Goal: Feedback & Contribution: Submit feedback/report problem

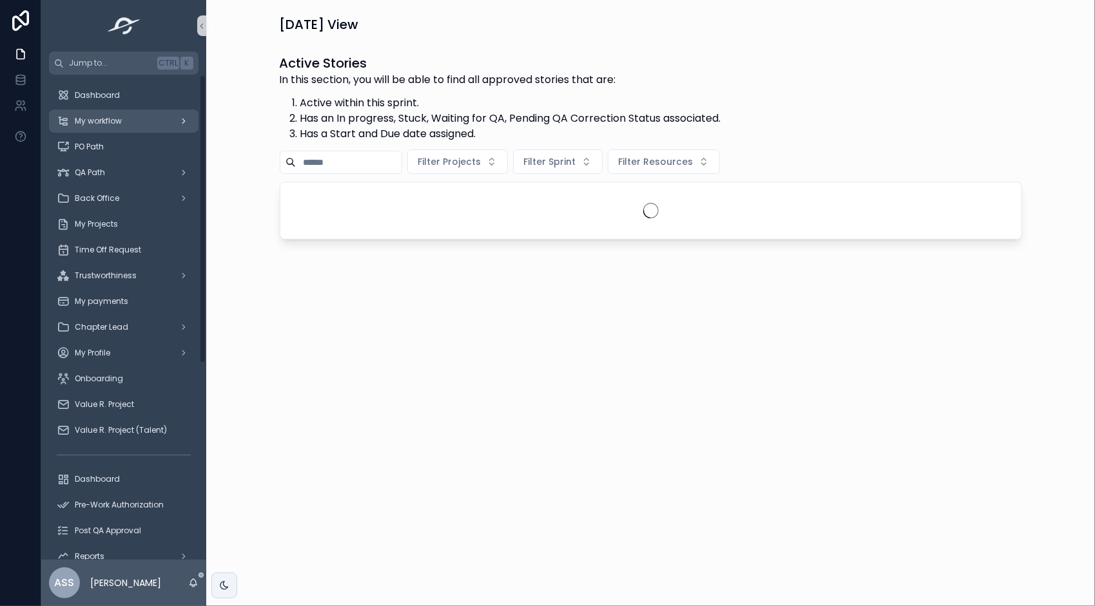
click at [93, 126] on div "My workflow" at bounding box center [124, 121] width 134 height 21
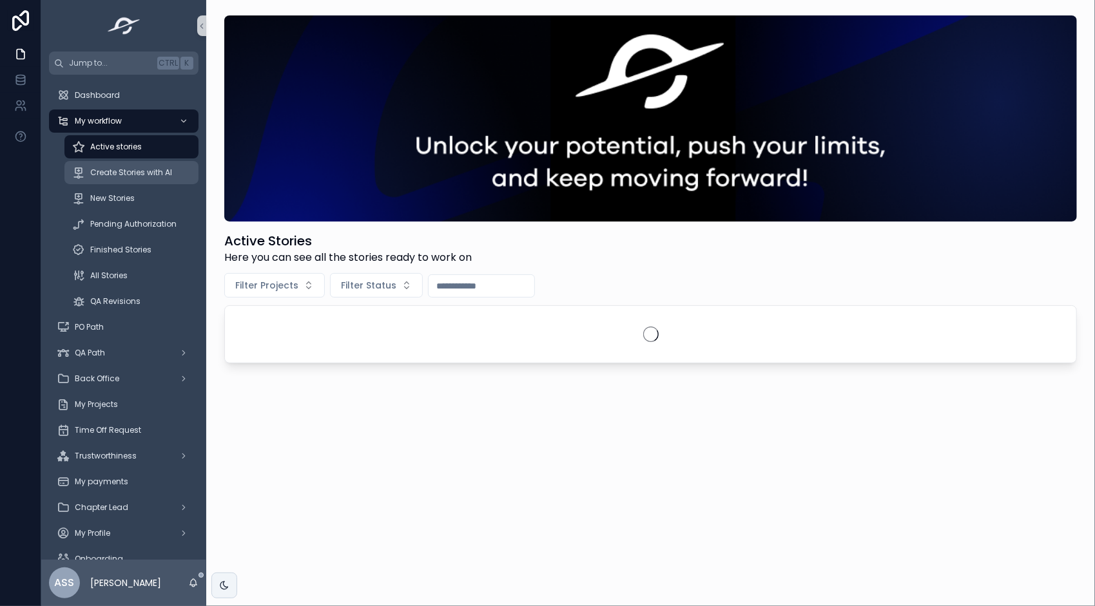
click at [118, 175] on span "Create Stories with AI" at bounding box center [131, 173] width 82 height 10
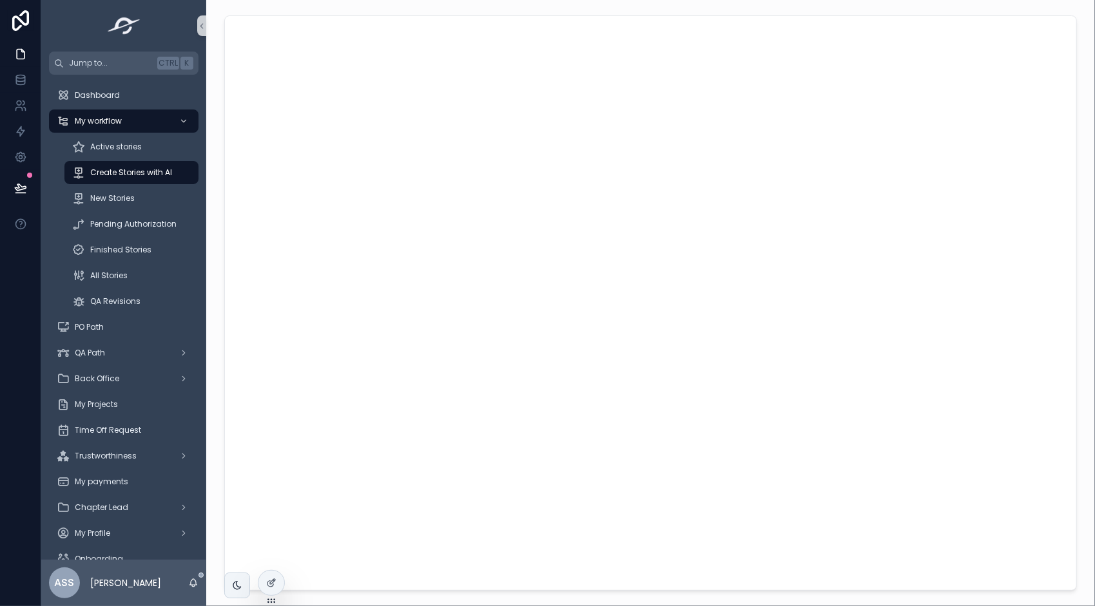
click at [219, 377] on div "scrollable content" at bounding box center [651, 303] width 868 height 586
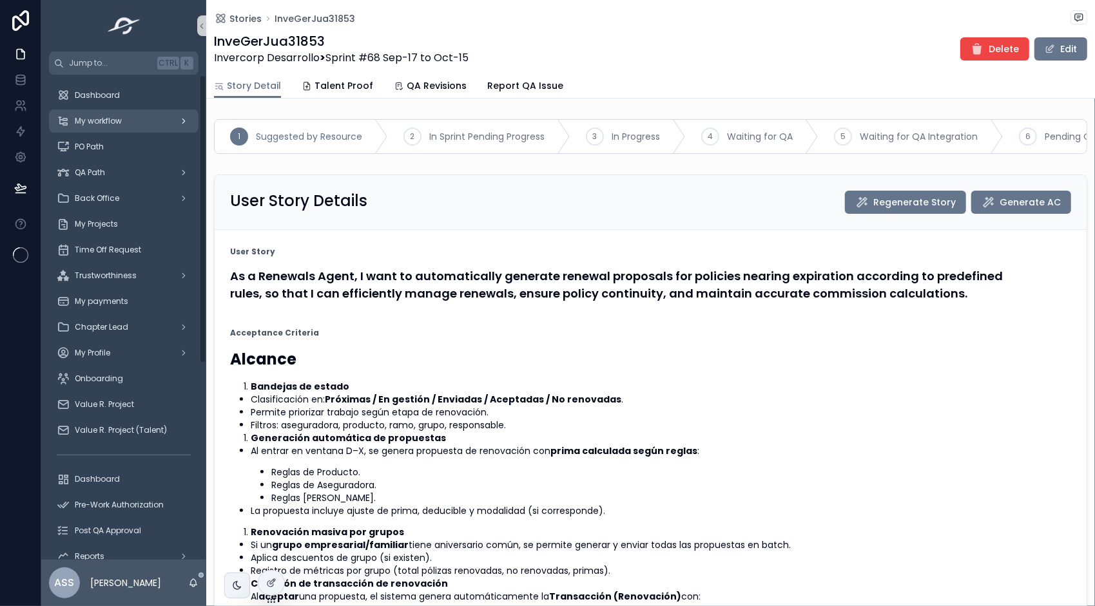
click at [121, 124] on span "My workflow" at bounding box center [98, 121] width 47 height 10
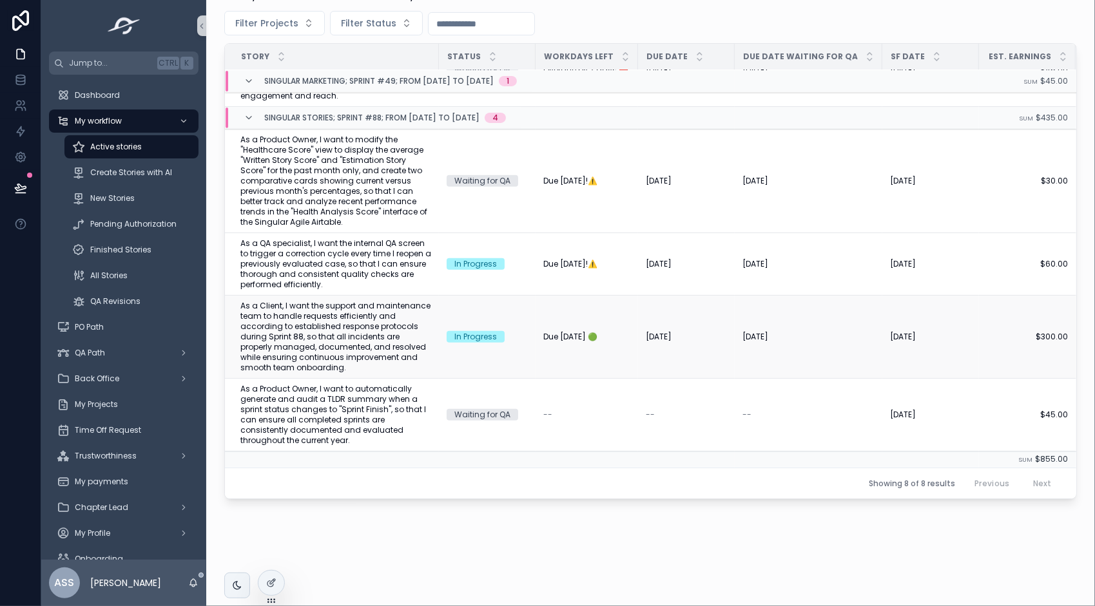
scroll to position [338, 0]
click at [336, 249] on span "As a QA specialist, I want the internal QA screen to trigger a correction cycle…" at bounding box center [335, 264] width 191 height 52
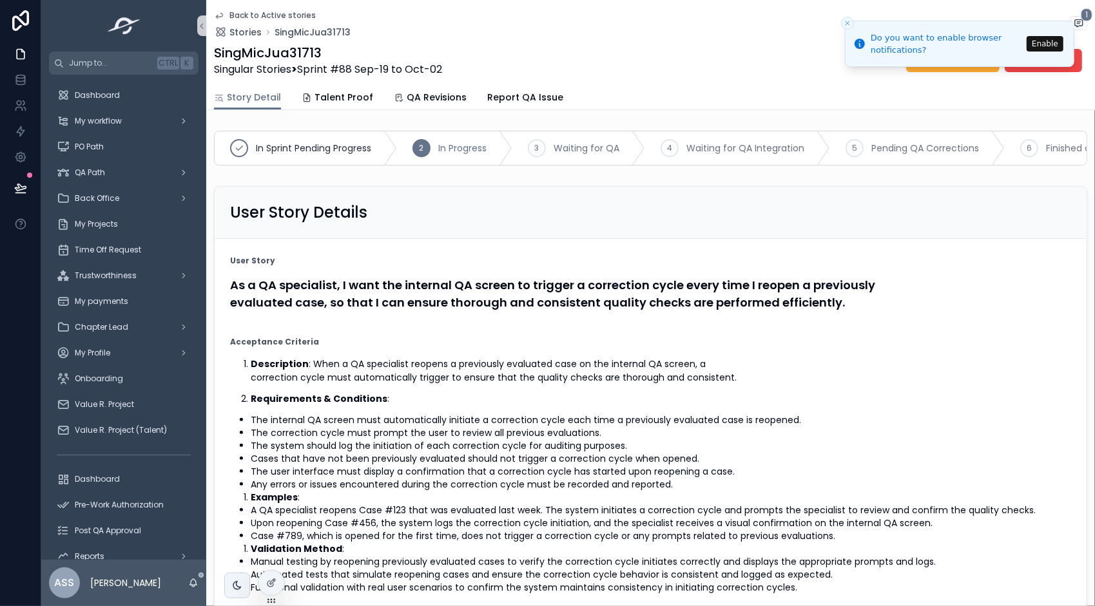
click at [846, 21] on line "Close toast" at bounding box center [848, 23] width 4 height 4
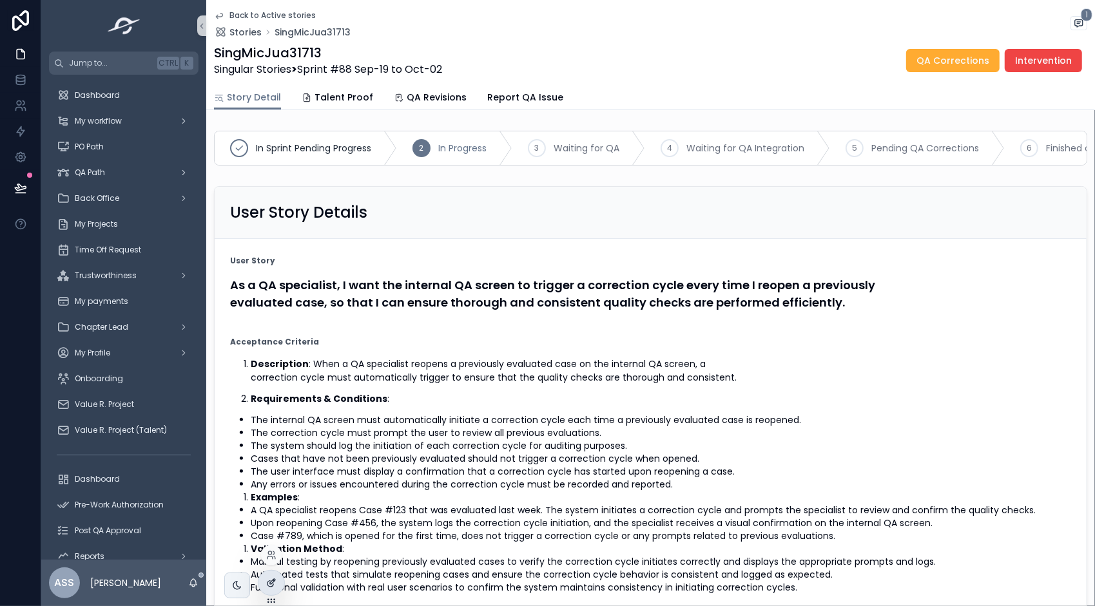
click at [278, 582] on div at bounding box center [271, 583] width 26 height 24
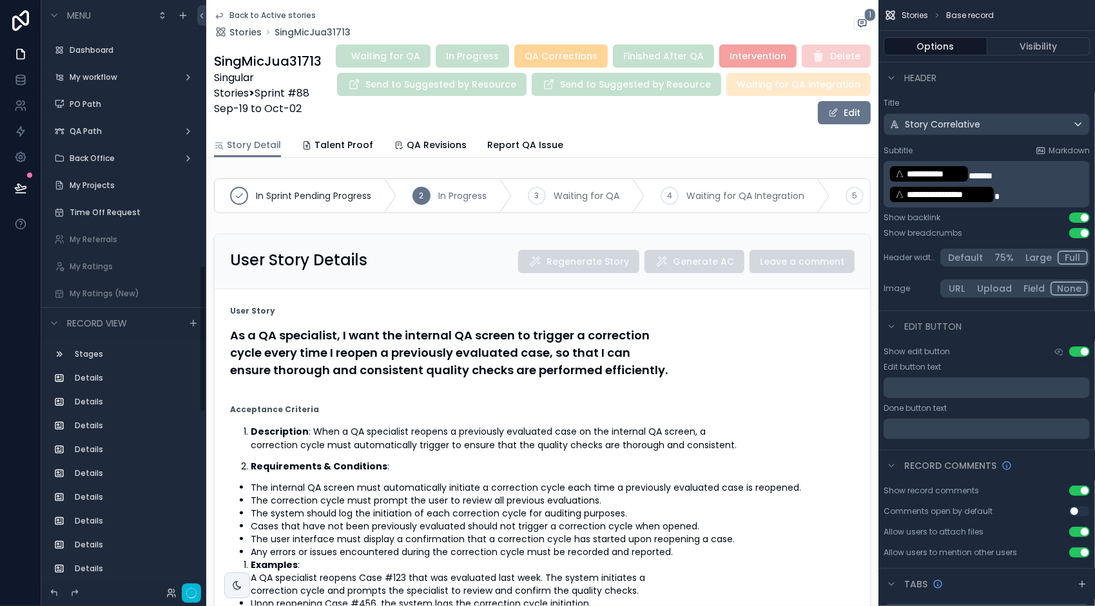
scroll to position [1063, 0]
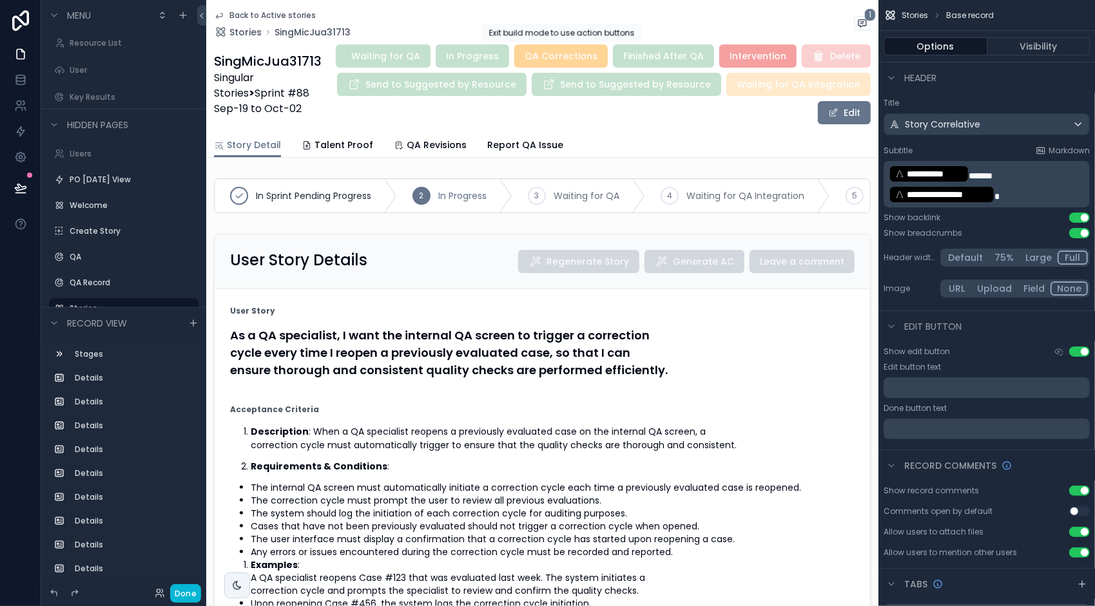
click at [538, 11] on div "Back to Active stories Stories SingMicJua31713 1" at bounding box center [542, 24] width 657 height 28
click at [996, 350] on div "Show edit button Use setting" at bounding box center [987, 352] width 206 height 10
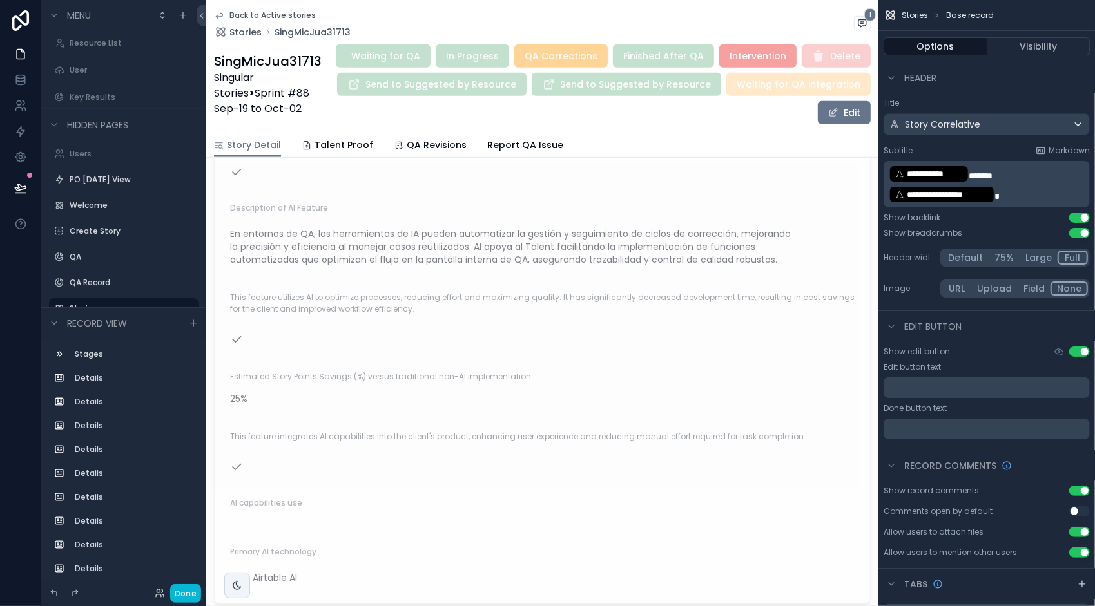
scroll to position [3771, 0]
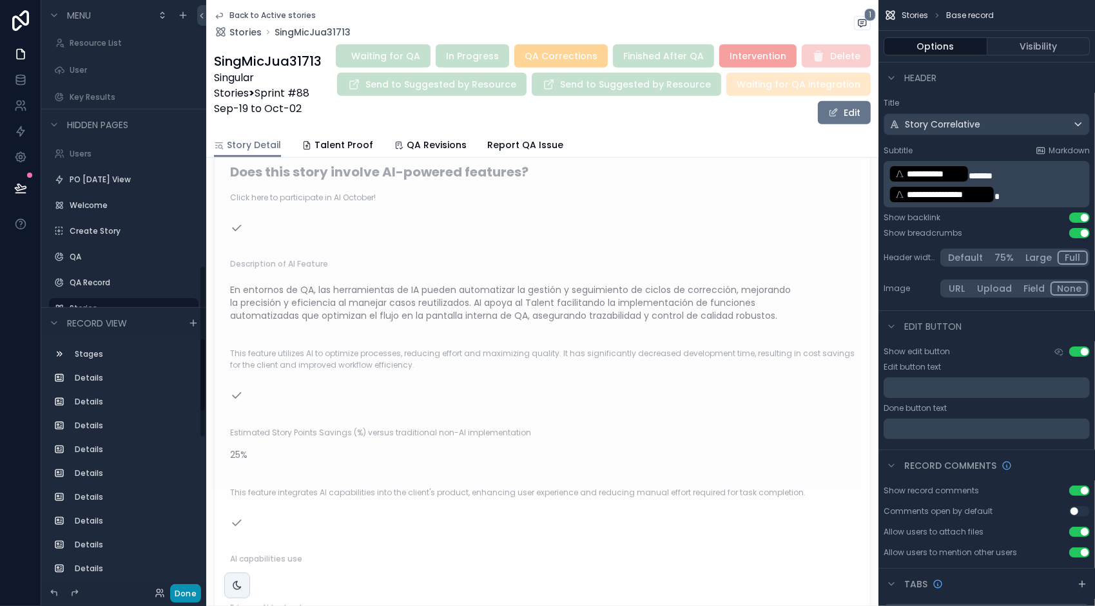
click at [180, 594] on button "Done" at bounding box center [185, 594] width 31 height 19
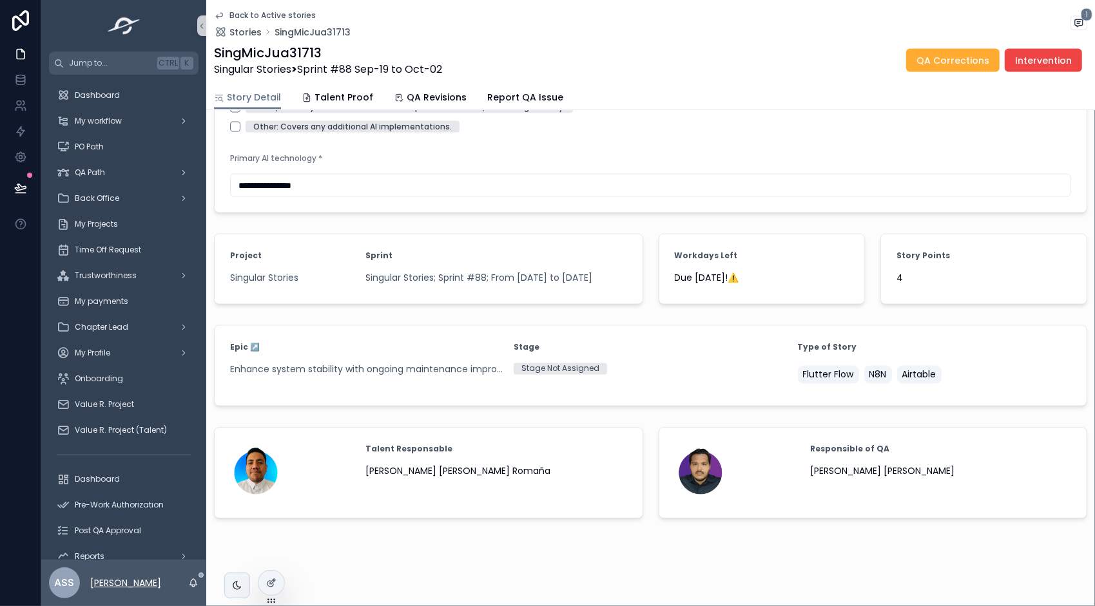
scroll to position [1393, 0]
click at [271, 550] on icon at bounding box center [271, 555] width 10 height 10
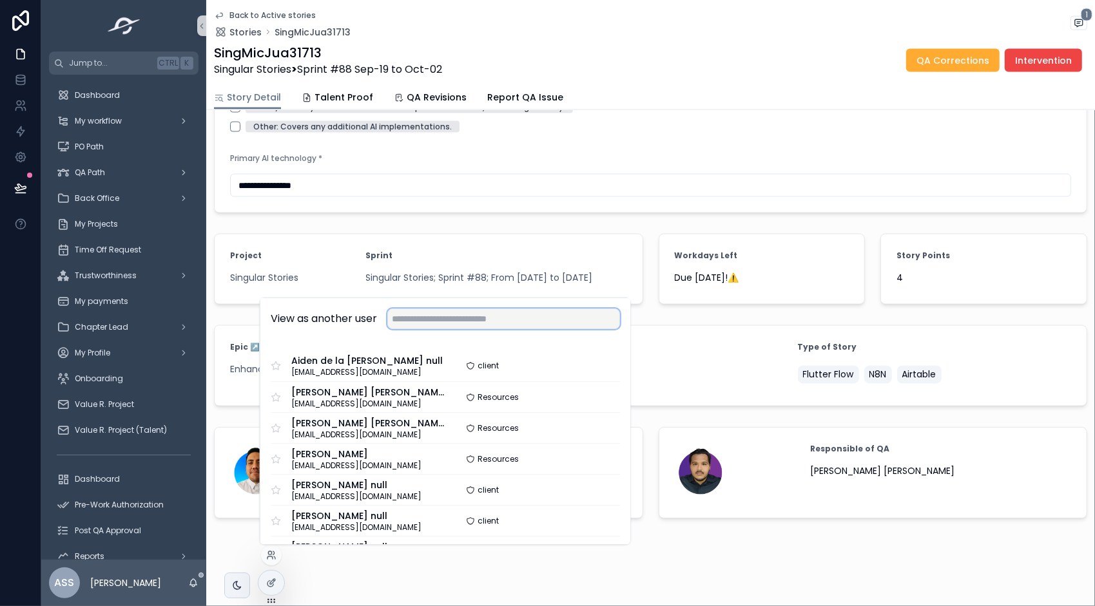
click at [443, 325] on input "text" at bounding box center [503, 319] width 233 height 21
type input "**********"
click at [596, 430] on button "Select" at bounding box center [602, 428] width 35 height 19
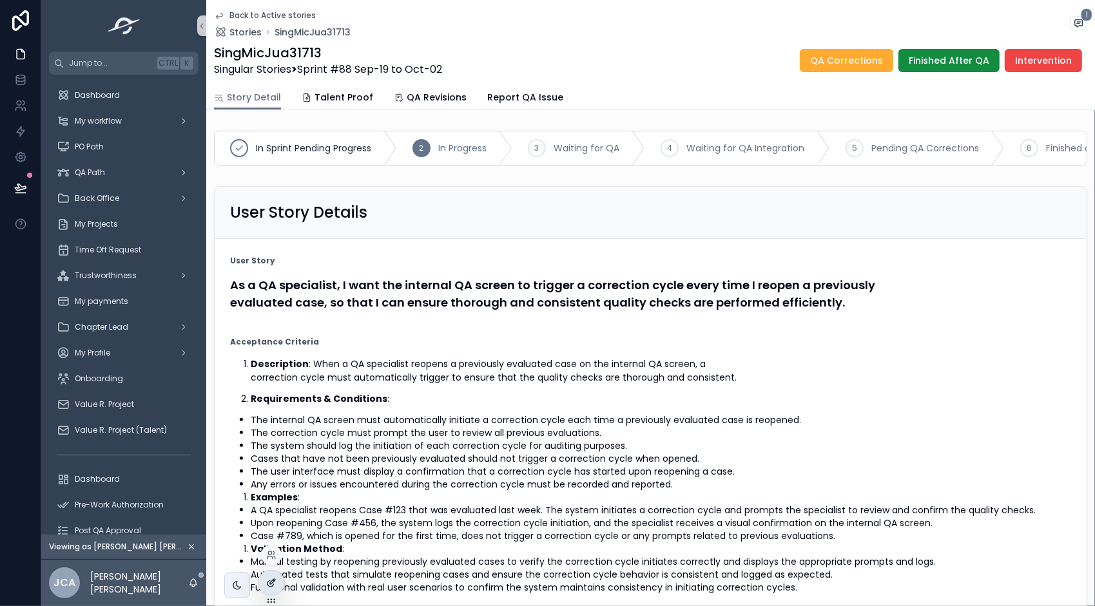
click at [267, 583] on icon at bounding box center [270, 584] width 6 height 6
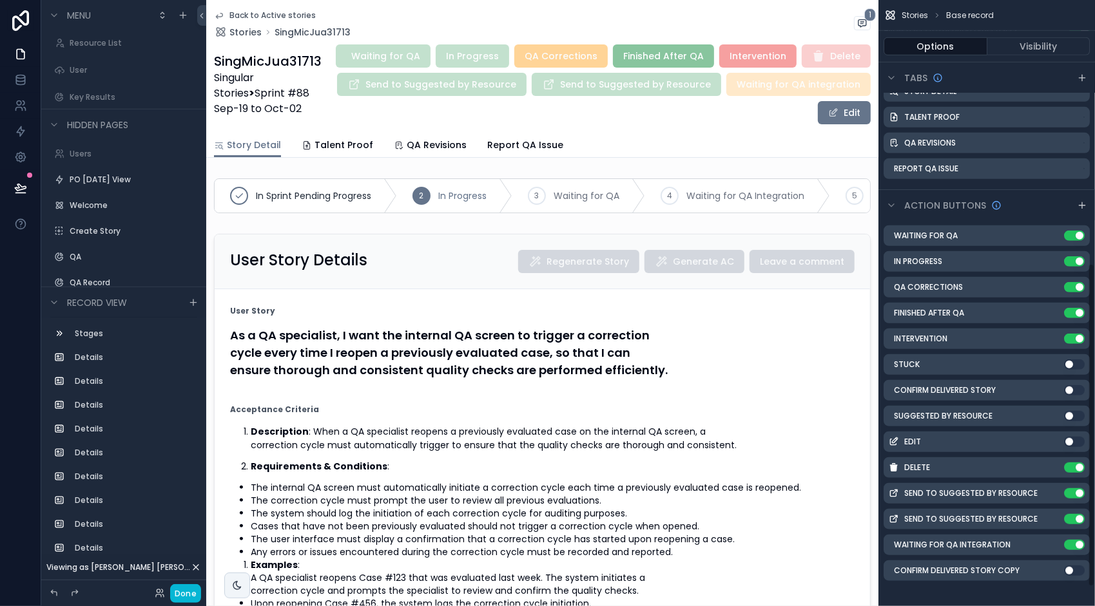
scroll to position [528, 0]
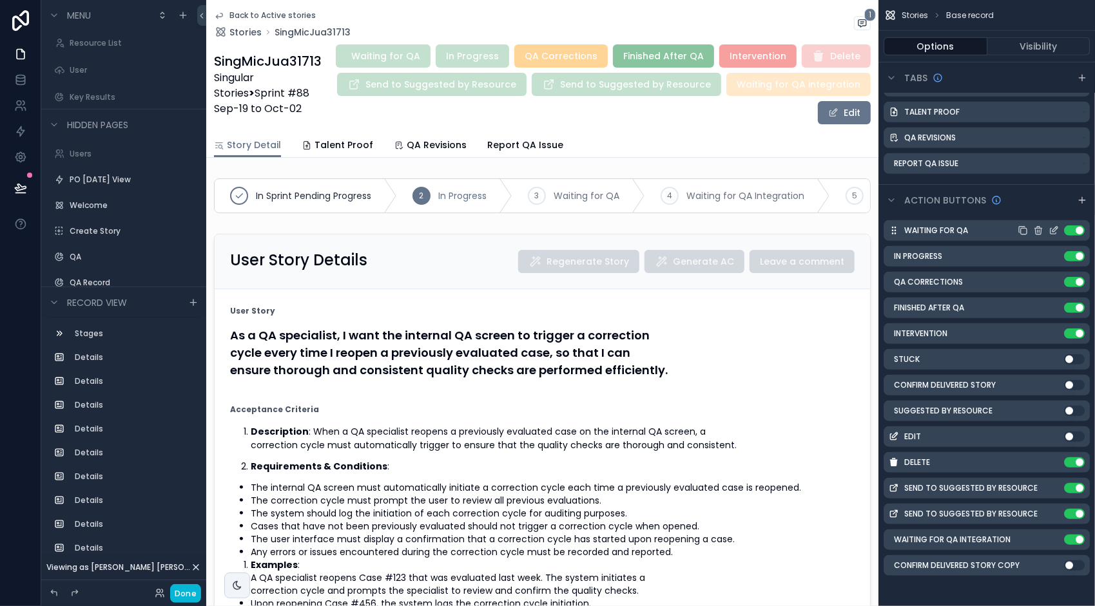
click at [1056, 229] on icon "scrollable content" at bounding box center [1054, 229] width 5 height 5
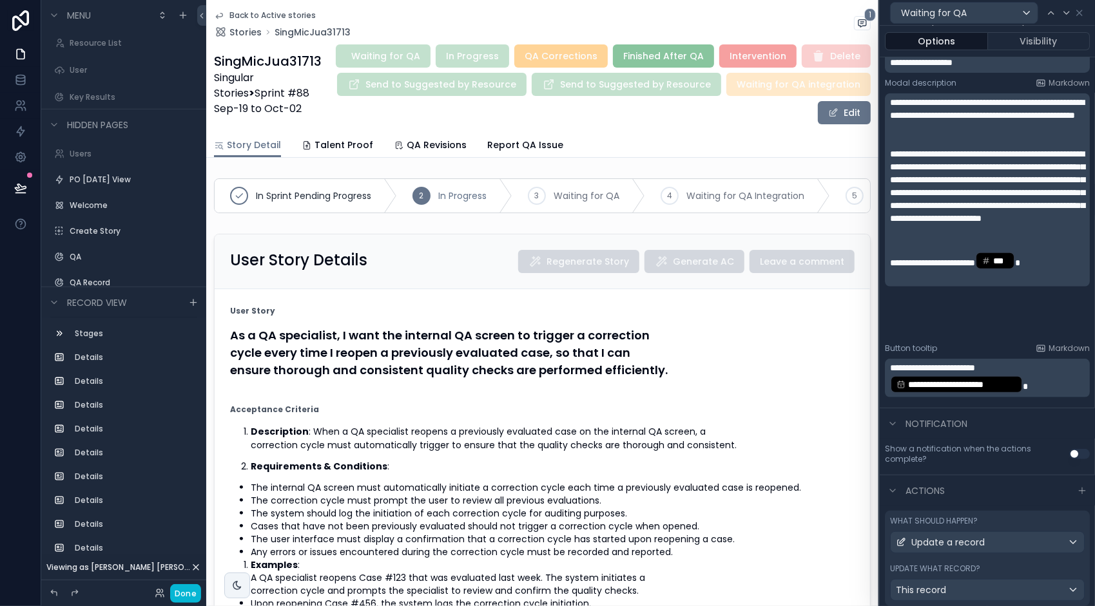
scroll to position [262, 0]
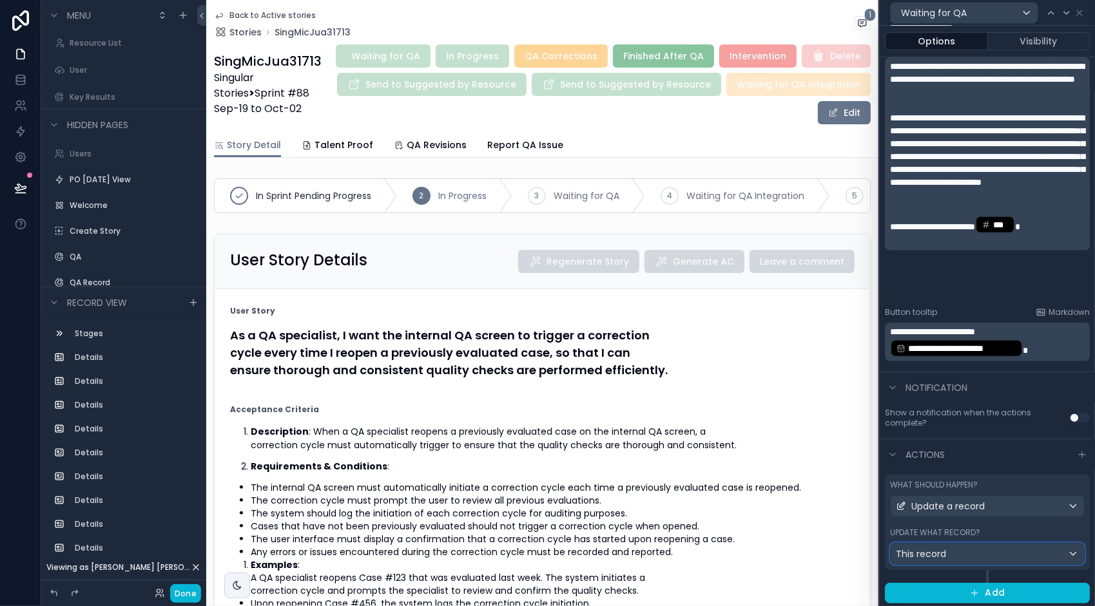
click at [969, 549] on div "This record" at bounding box center [987, 554] width 193 height 21
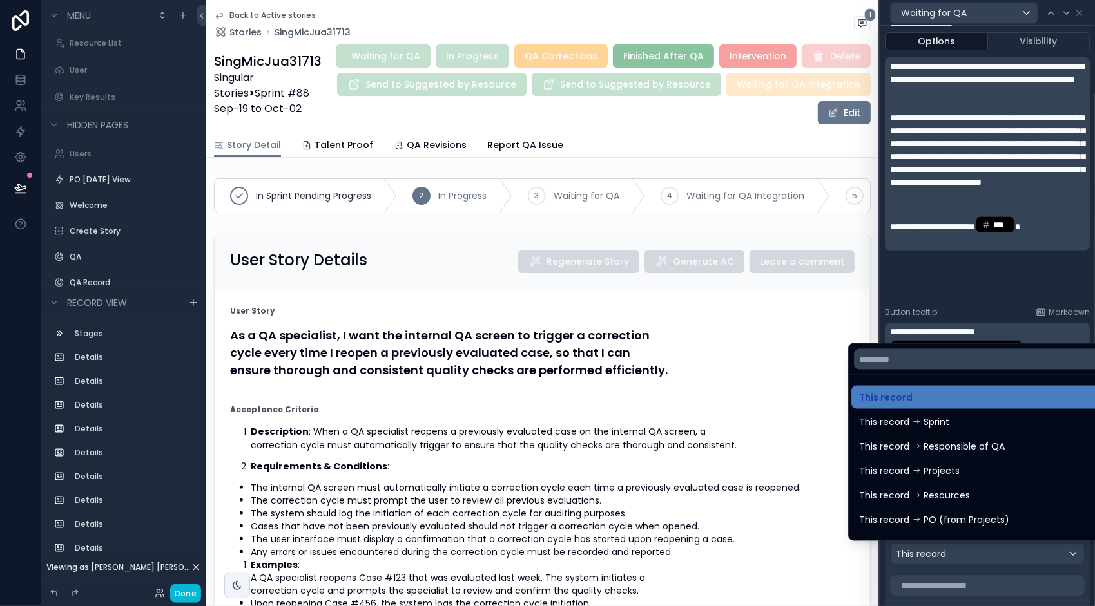
click at [969, 549] on div at bounding box center [987, 303] width 215 height 606
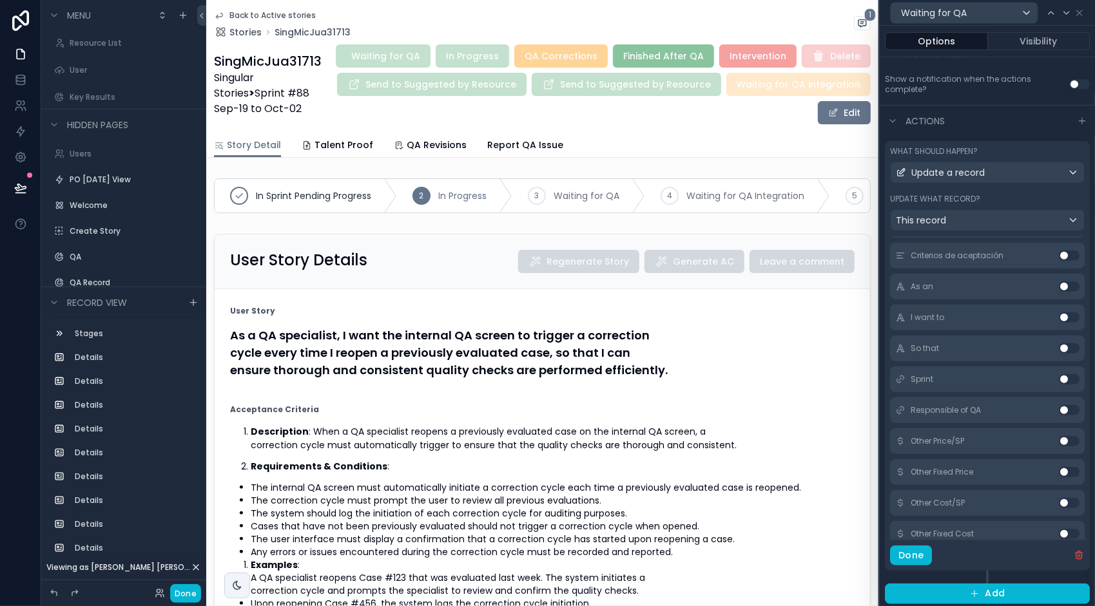
scroll to position [0, 0]
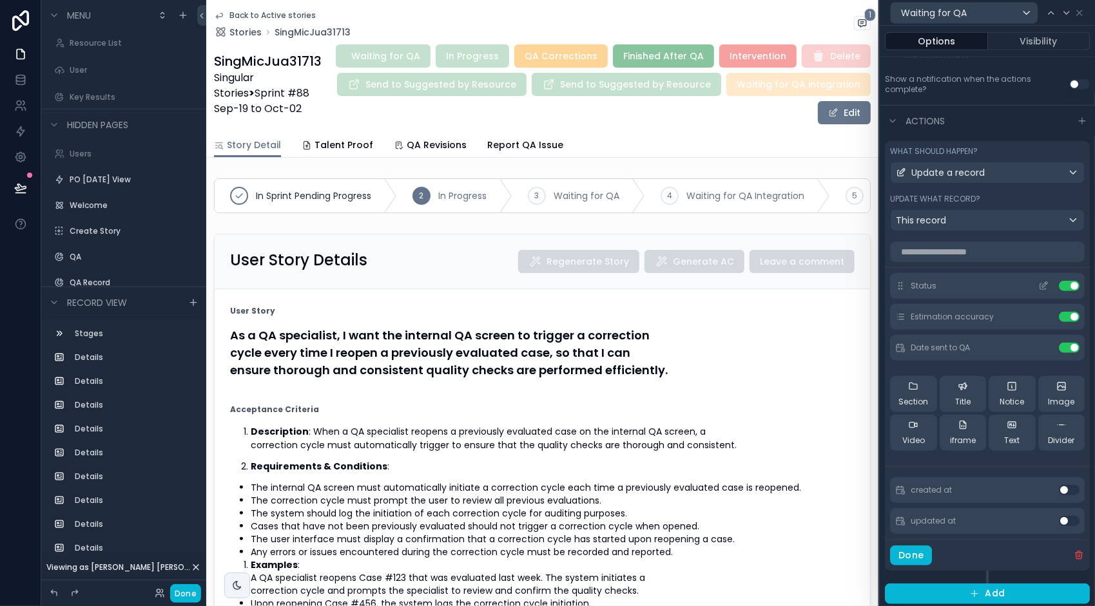
click at [1042, 282] on icon at bounding box center [1044, 284] width 5 height 5
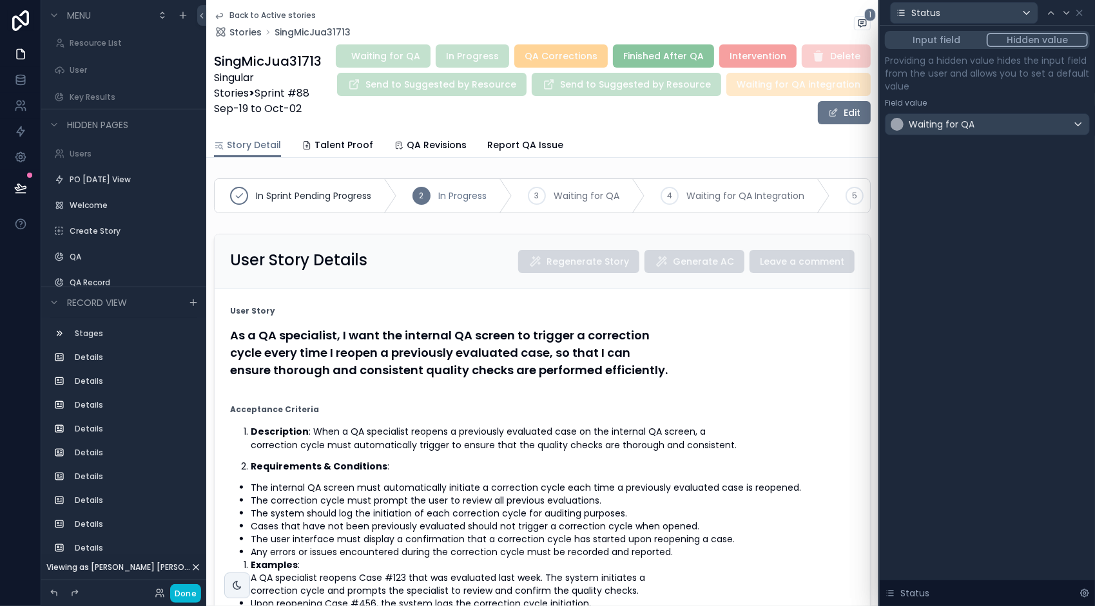
scroll to position [531, 0]
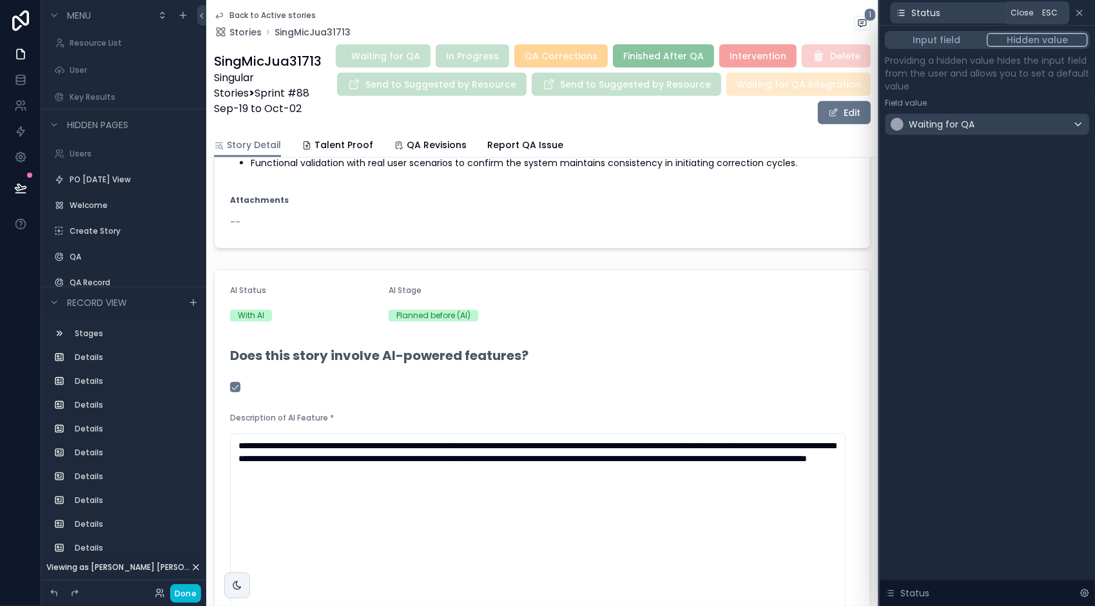
click at [1081, 14] on icon at bounding box center [1079, 12] width 5 height 5
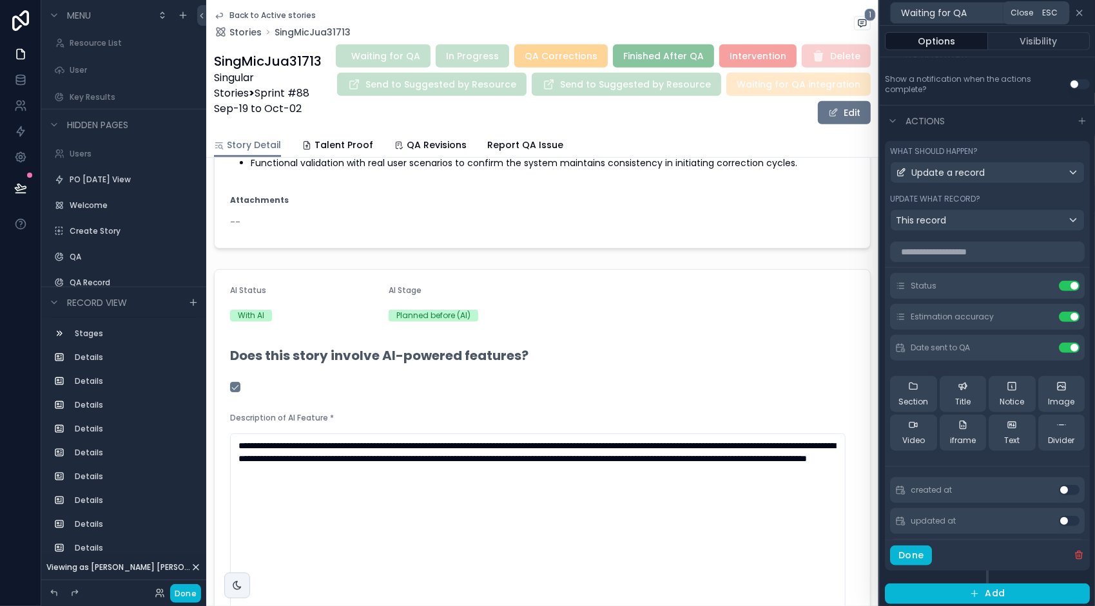
click at [1081, 10] on icon at bounding box center [1079, 13] width 10 height 10
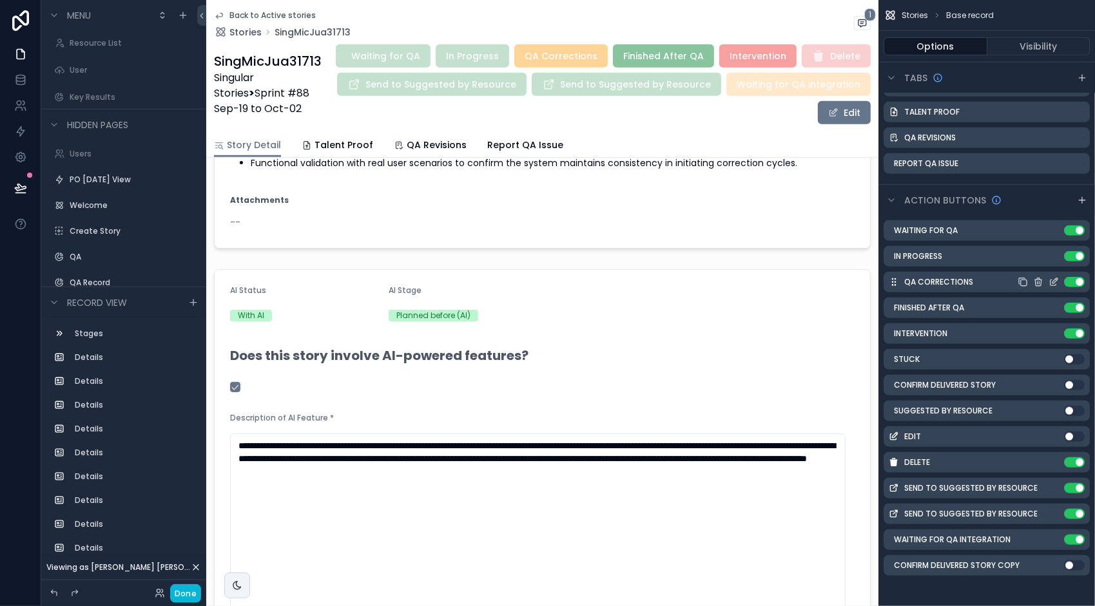
click at [1053, 279] on icon "scrollable content" at bounding box center [1054, 282] width 10 height 10
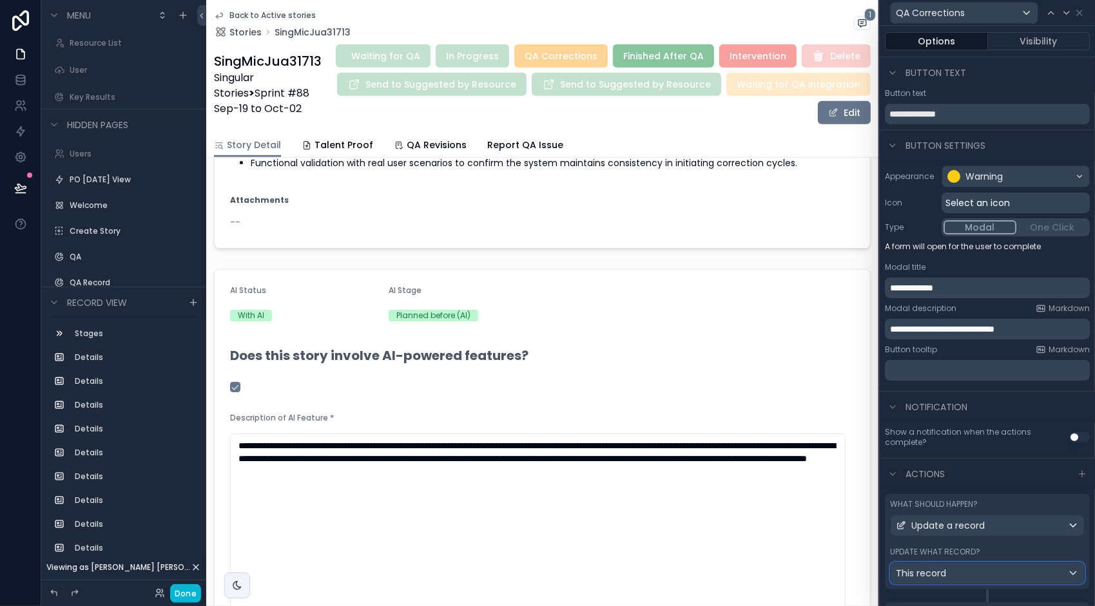
click at [998, 575] on div "This record" at bounding box center [987, 573] width 193 height 21
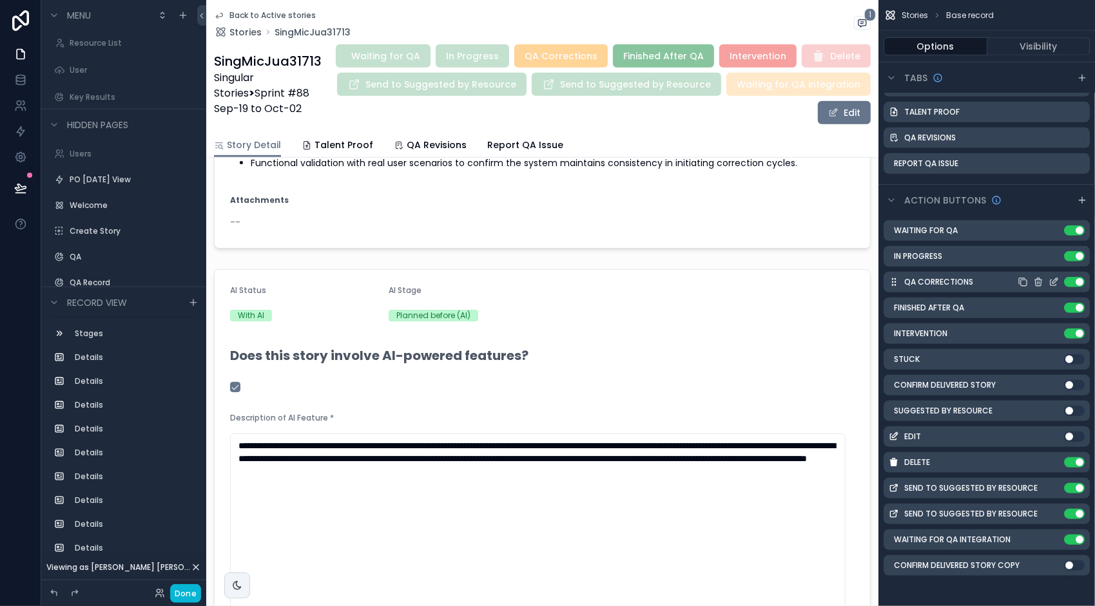
click at [1053, 282] on icon "scrollable content" at bounding box center [1054, 280] width 5 height 5
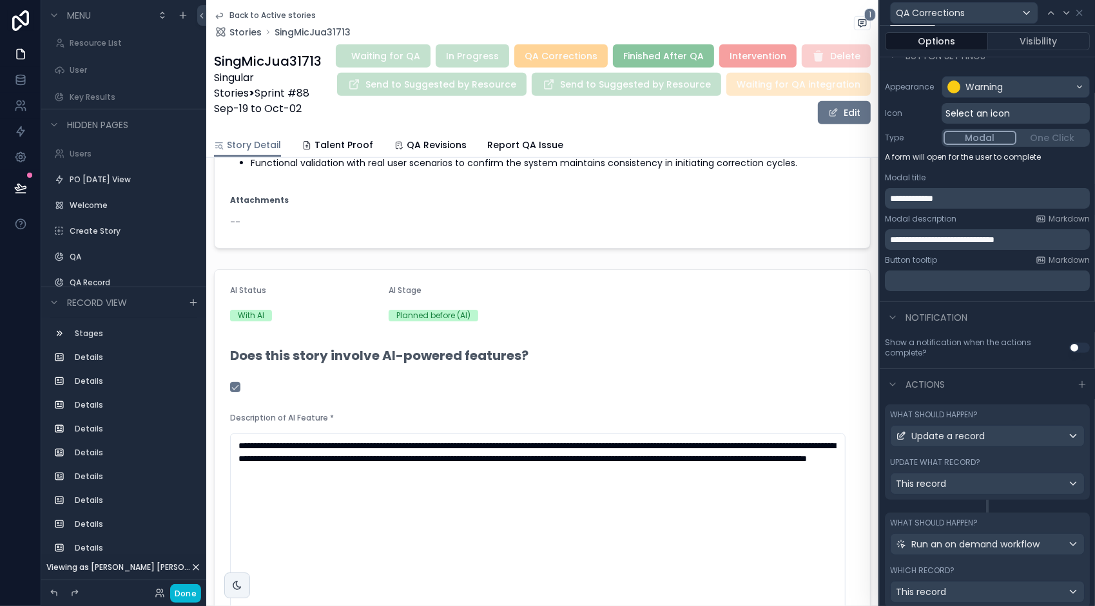
scroll to position [126, 0]
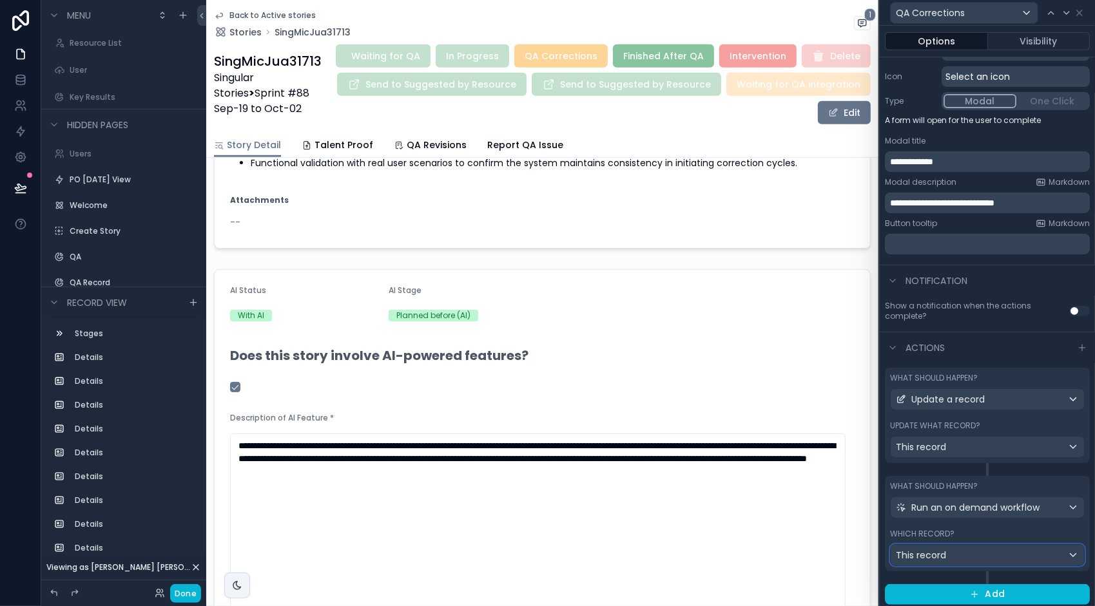
click at [971, 556] on div "This record" at bounding box center [987, 555] width 193 height 21
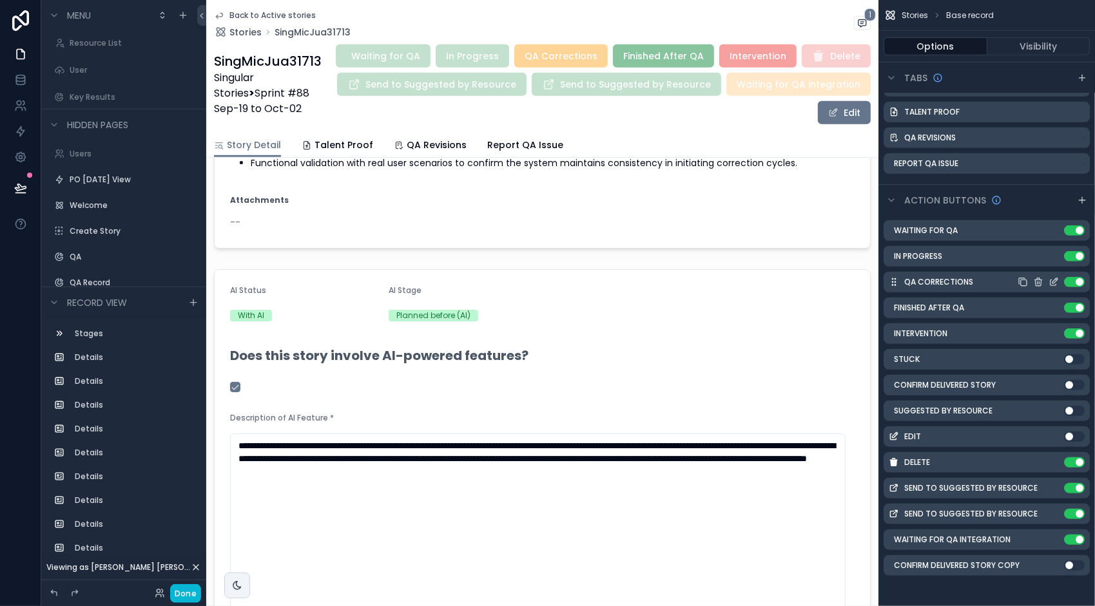
click at [1057, 281] on icon "scrollable content" at bounding box center [1054, 282] width 10 height 10
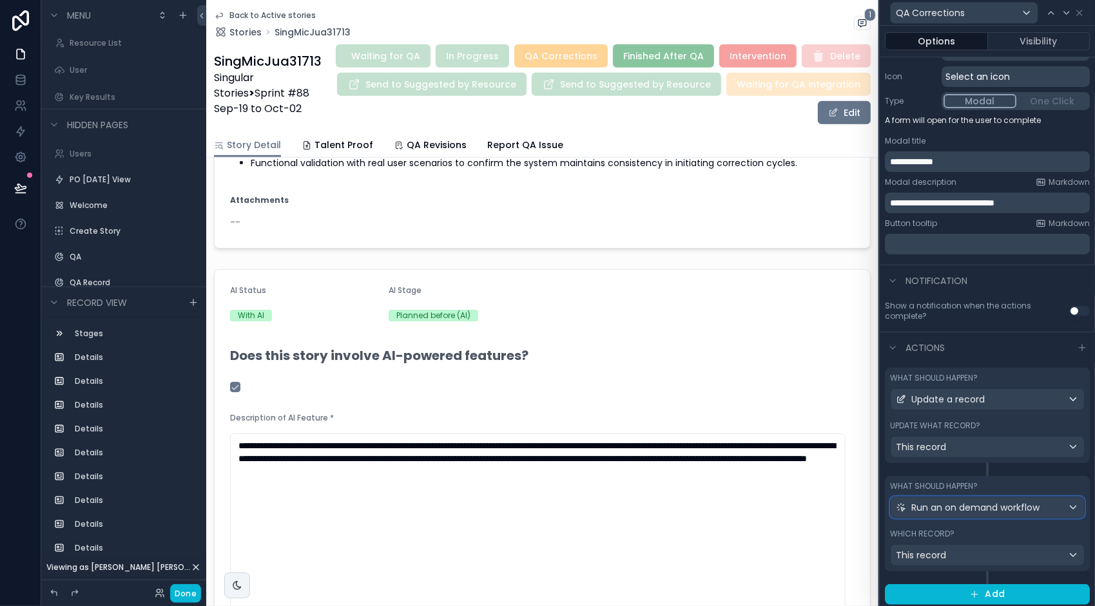
click at [1063, 510] on div "Run an on demand workflow" at bounding box center [987, 508] width 193 height 21
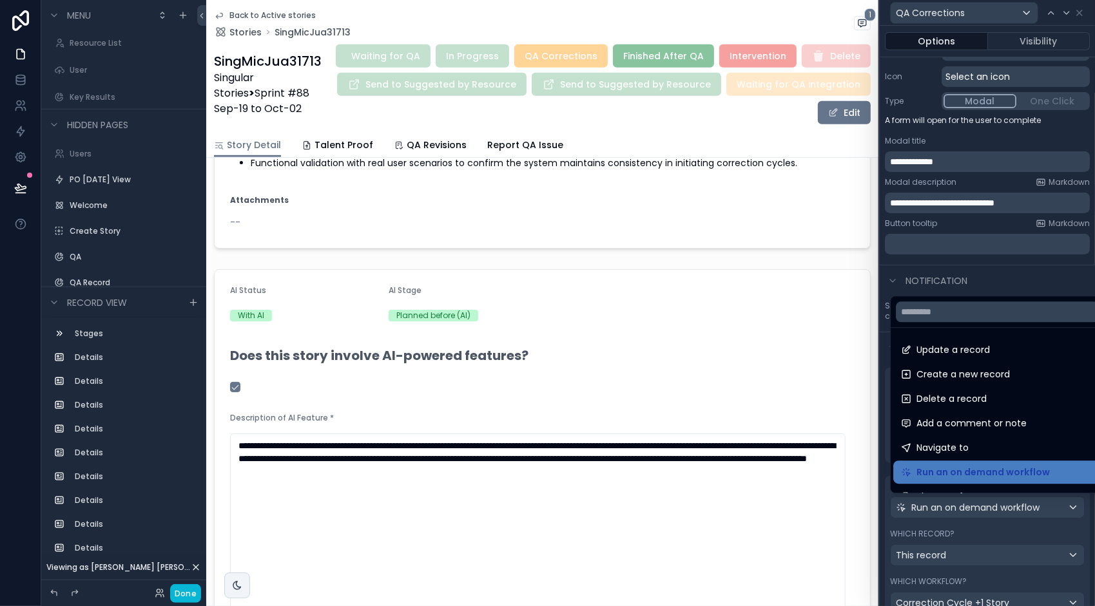
click at [1034, 532] on div at bounding box center [987, 303] width 215 height 606
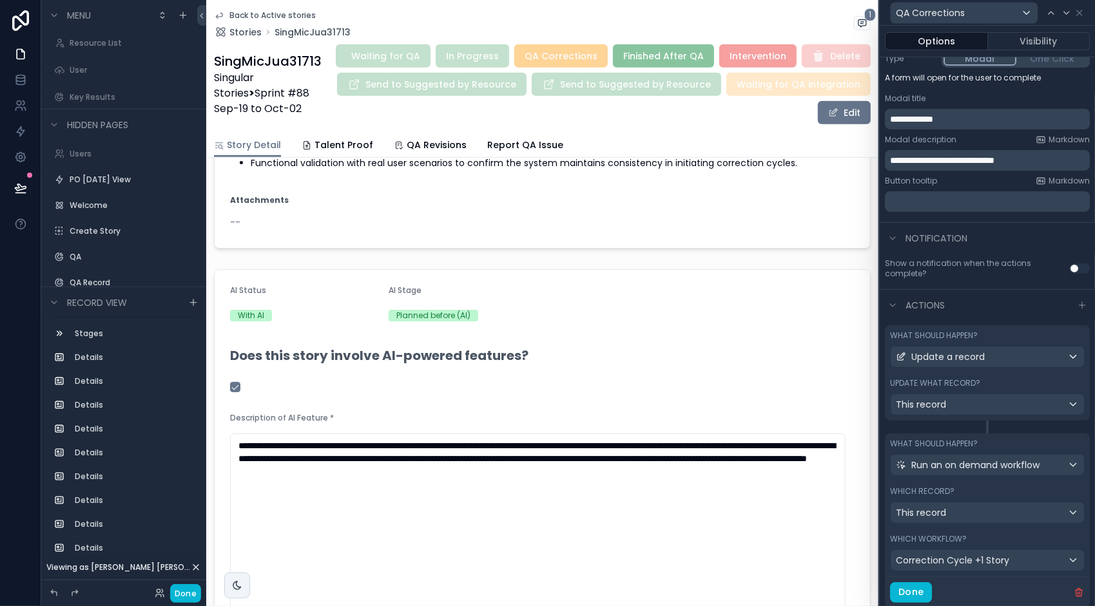
scroll to position [205, 0]
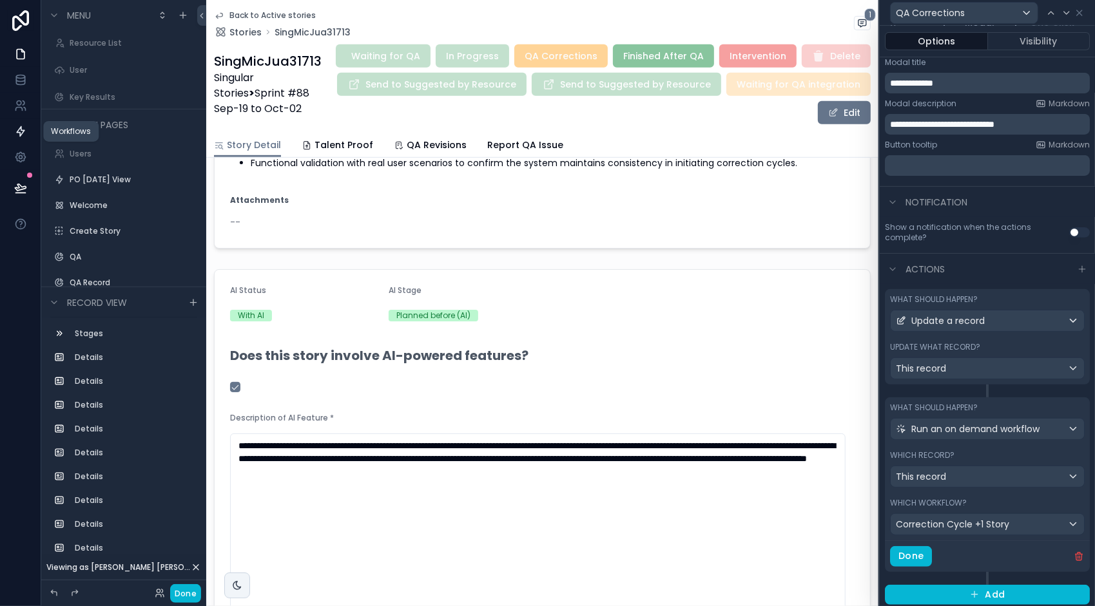
click at [22, 123] on link at bounding box center [20, 132] width 41 height 26
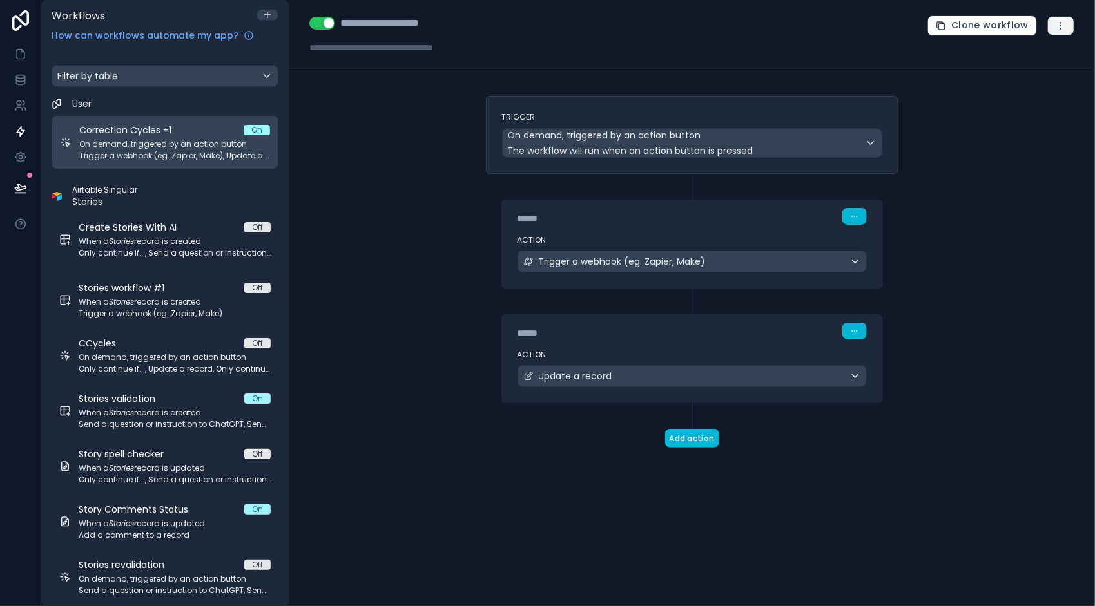
click at [1065, 21] on icon "button" at bounding box center [1061, 26] width 10 height 10
click at [1023, 79] on span "Run history" at bounding box center [1027, 76] width 62 height 10
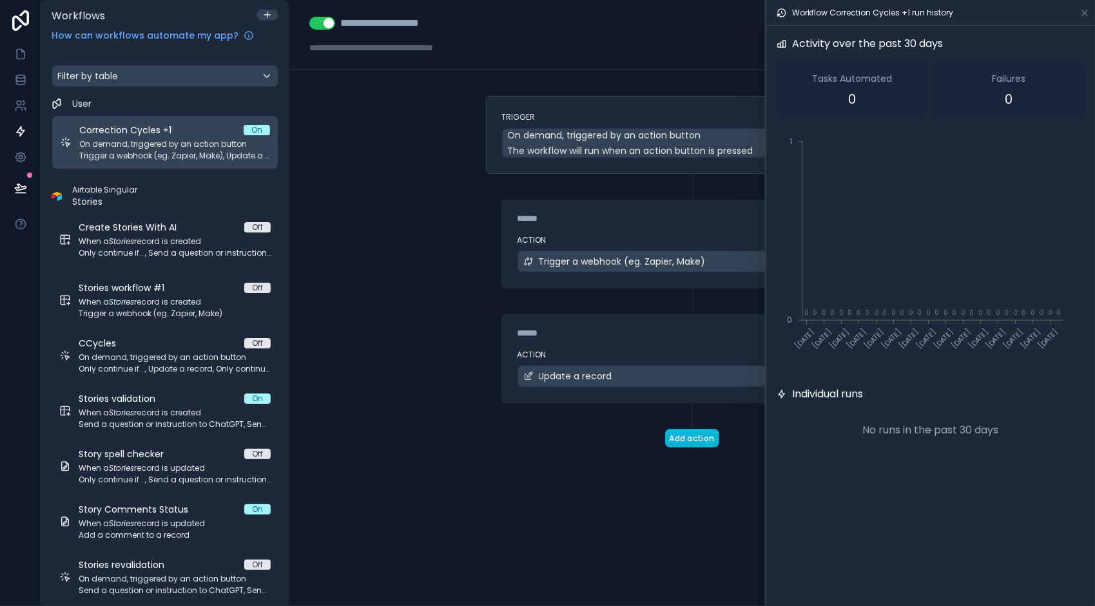
click at [378, 262] on div "**********" at bounding box center [692, 303] width 806 height 606
click at [1087, 12] on icon at bounding box center [1085, 13] width 10 height 10
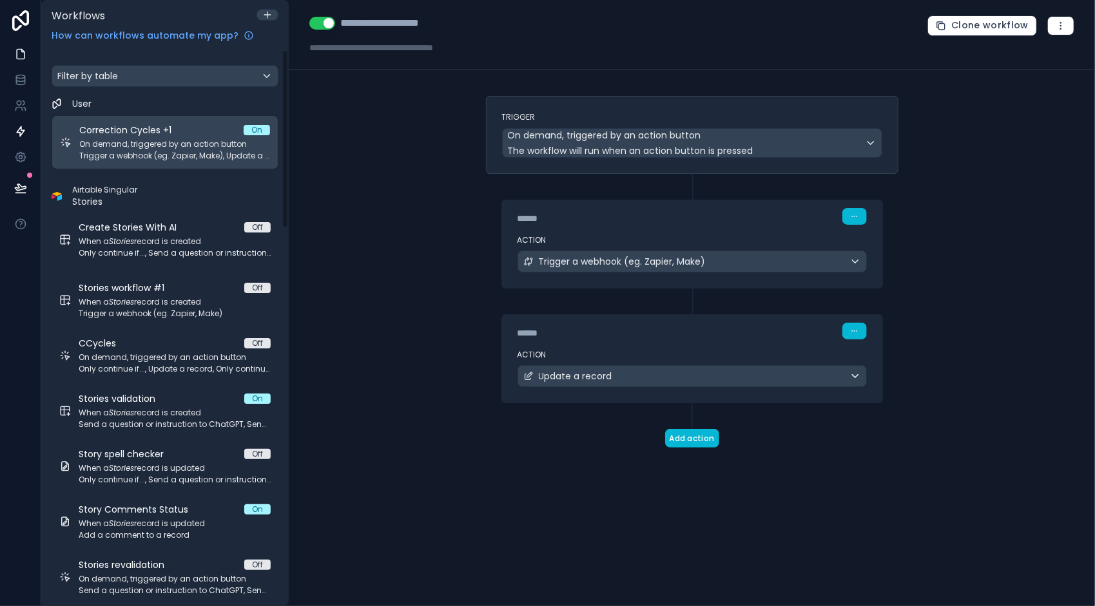
drag, startPoint x: 24, startPoint y: 29, endPoint x: 23, endPoint y: 55, distance: 26.5
click at [24, 29] on icon at bounding box center [21, 20] width 26 height 21
click at [23, 55] on icon at bounding box center [21, 55] width 8 height 10
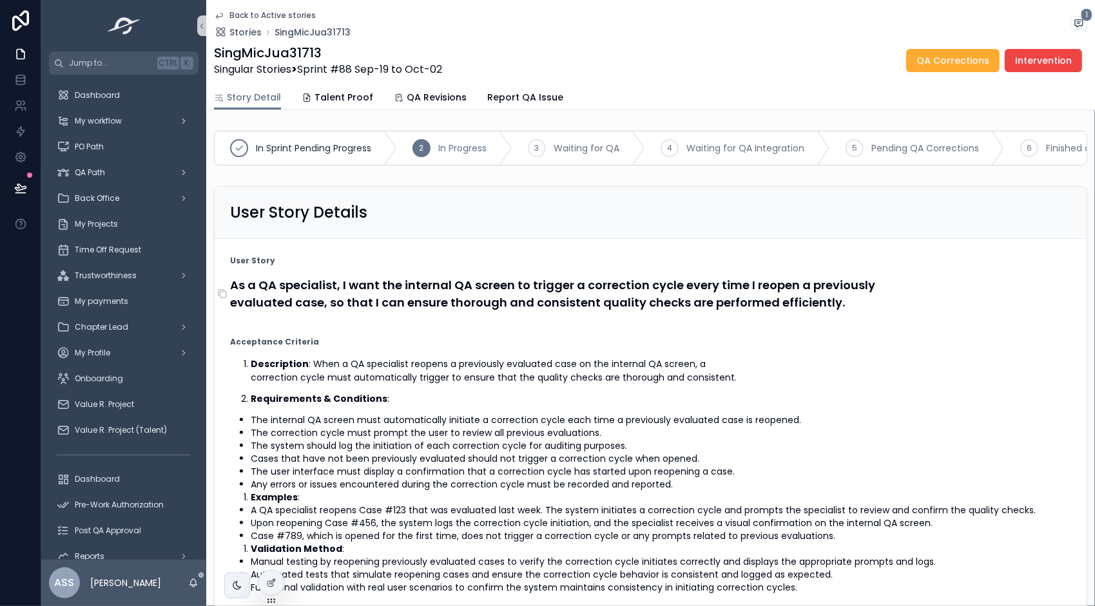
drag, startPoint x: 409, startPoint y: 313, endPoint x: 409, endPoint y: 305, distance: 7.7
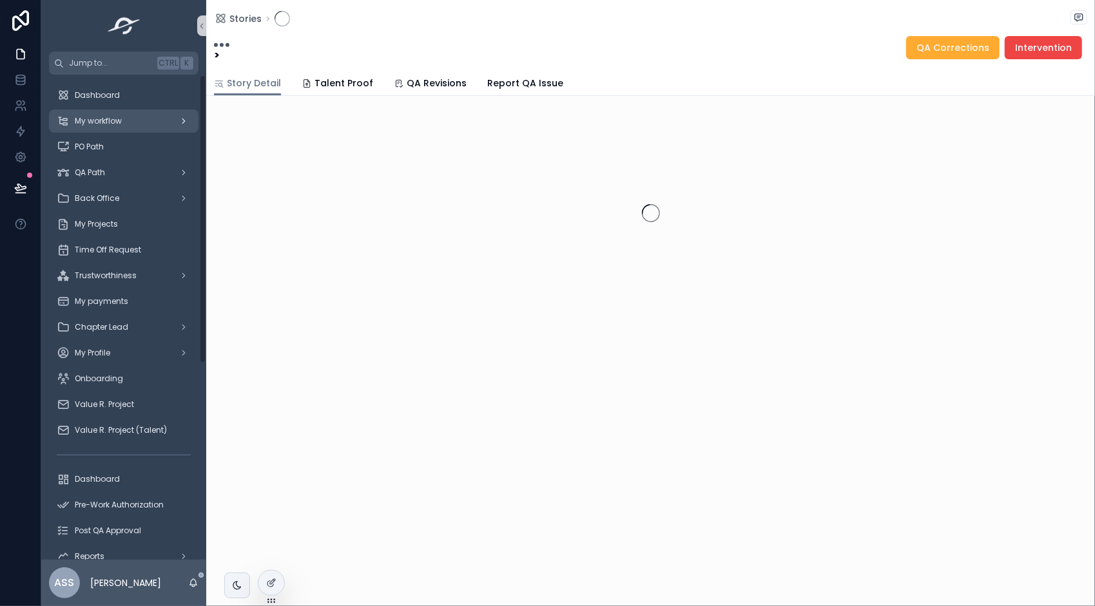
click at [159, 121] on div "My workflow" at bounding box center [124, 121] width 134 height 21
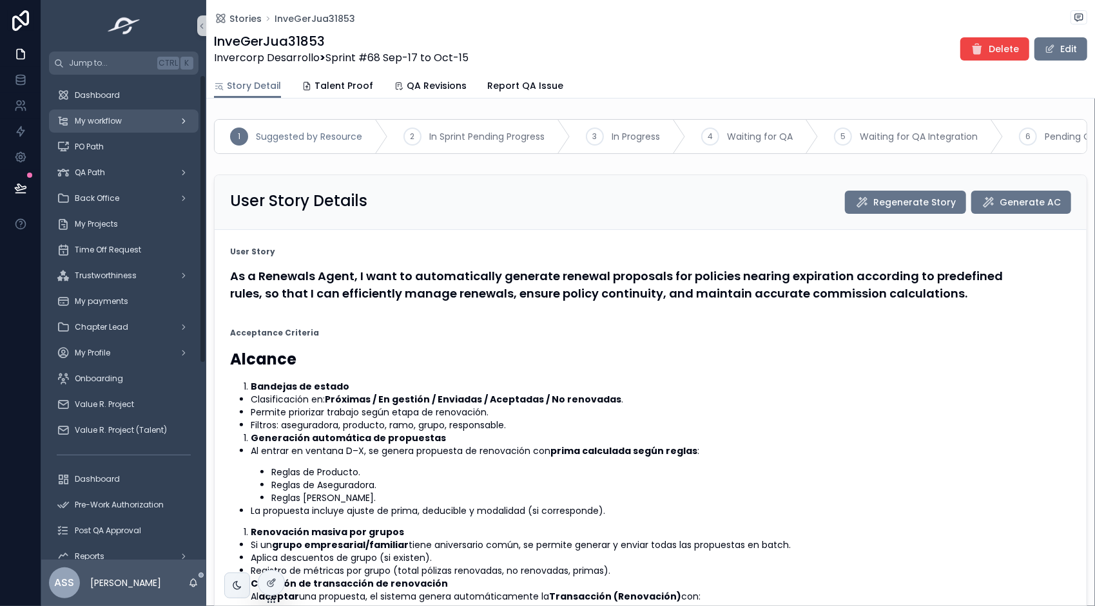
click at [98, 122] on span "My workflow" at bounding box center [98, 121] width 47 height 10
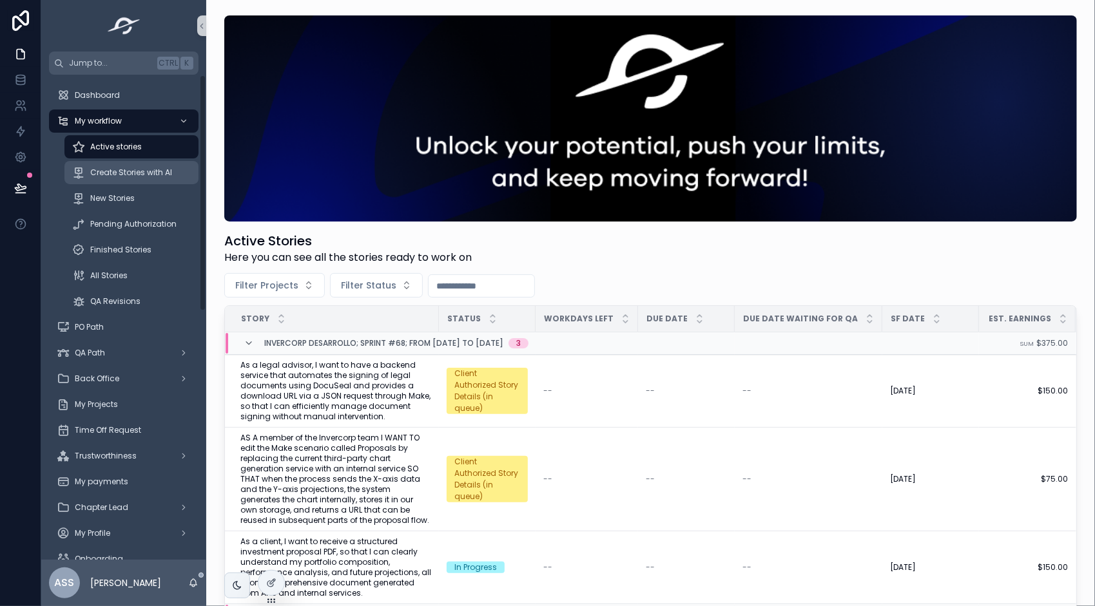
click at [128, 171] on span "Create Stories with AI" at bounding box center [131, 173] width 82 height 10
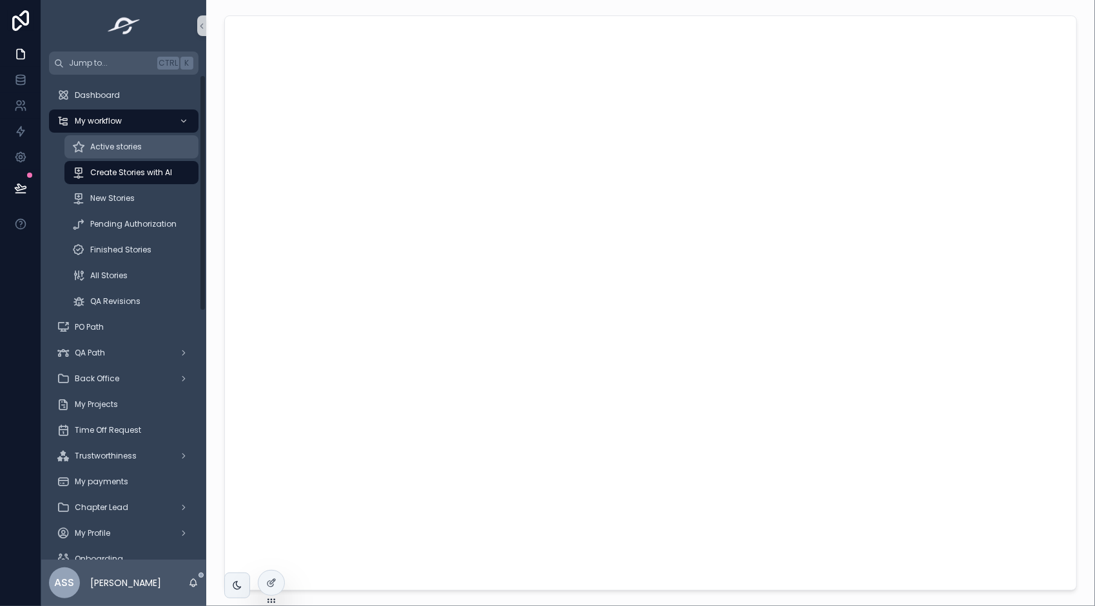
click at [121, 146] on span "Active stories" at bounding box center [116, 147] width 52 height 10
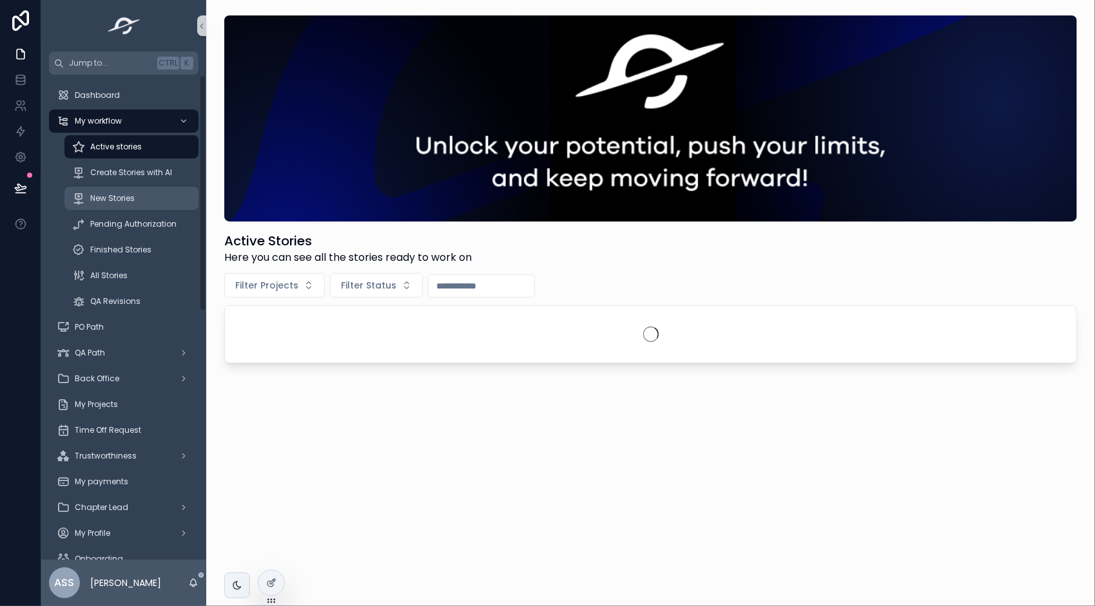
click at [137, 195] on div "New Stories" at bounding box center [131, 198] width 119 height 21
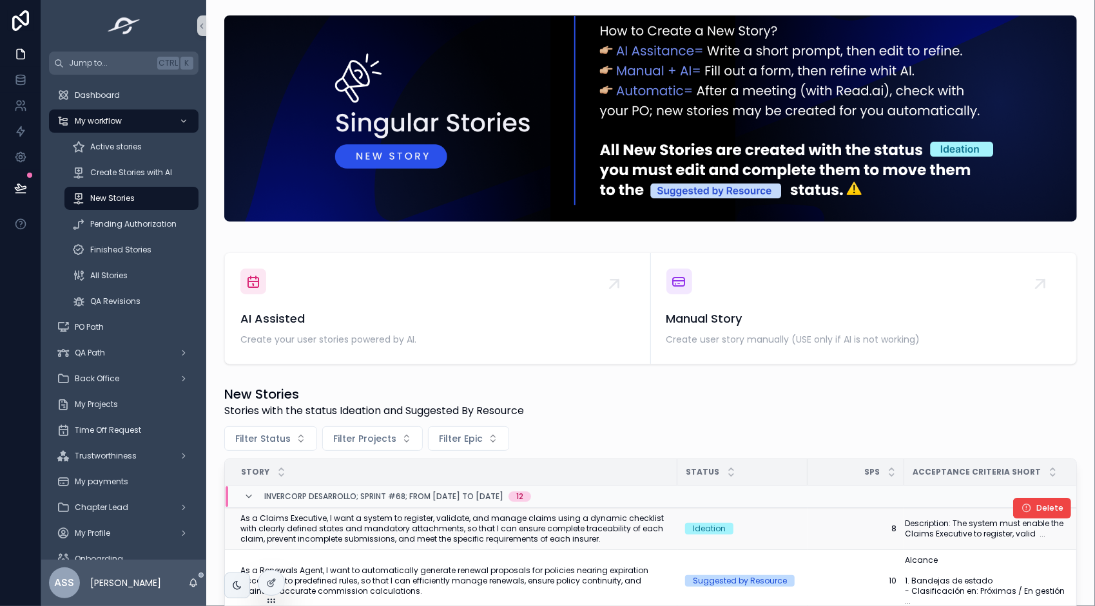
click at [490, 528] on span "As a Claims Executive, I want a system to register, validate, and manage claims…" at bounding box center [454, 529] width 429 height 31
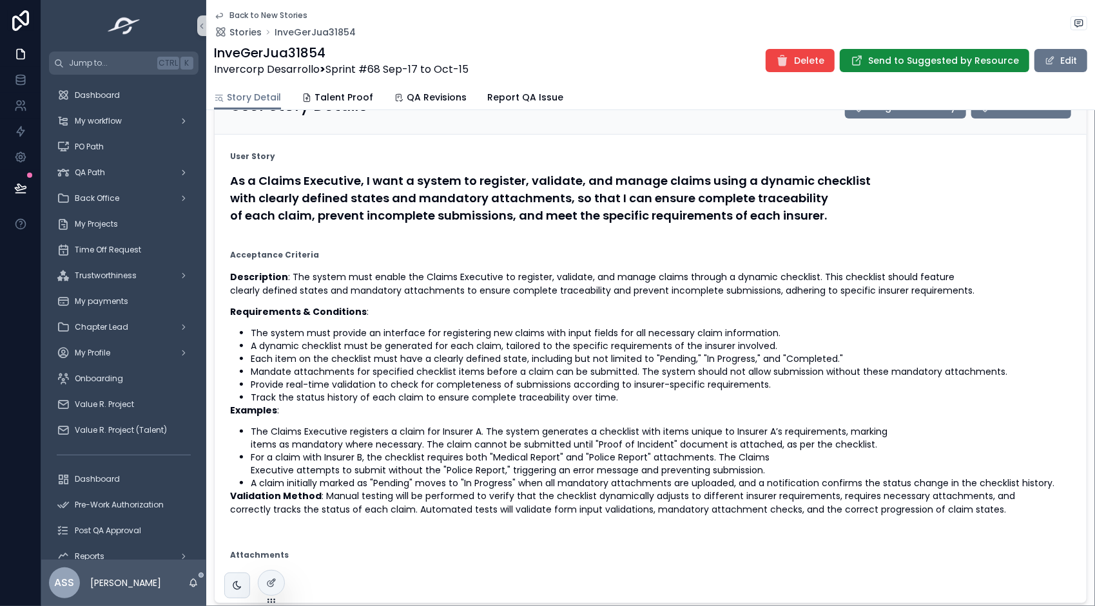
scroll to position [193, 0]
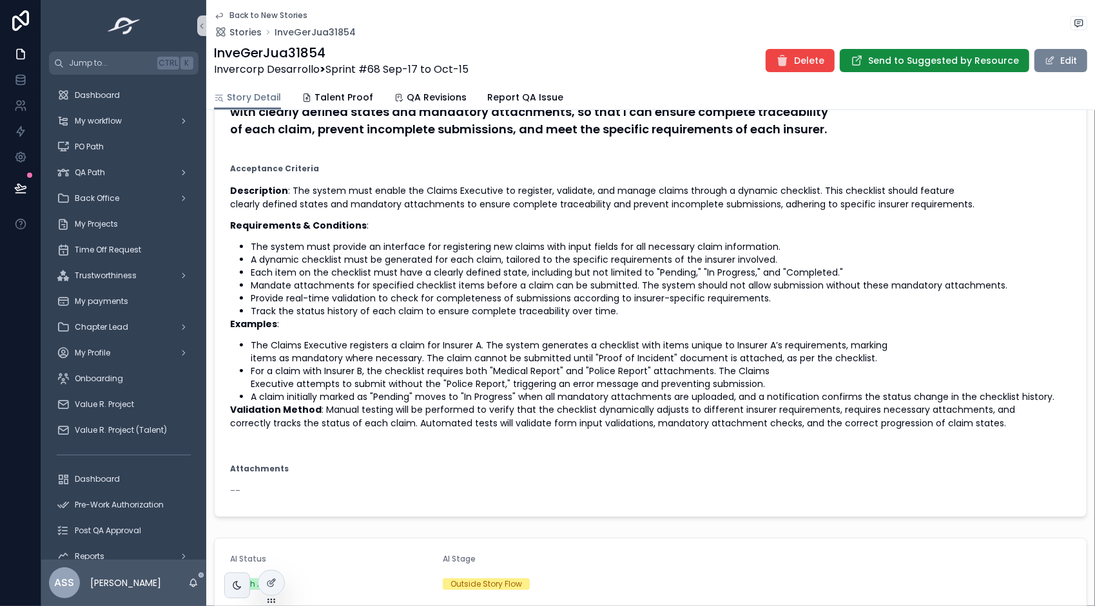
click at [1052, 53] on button "Edit" at bounding box center [1060, 60] width 53 height 23
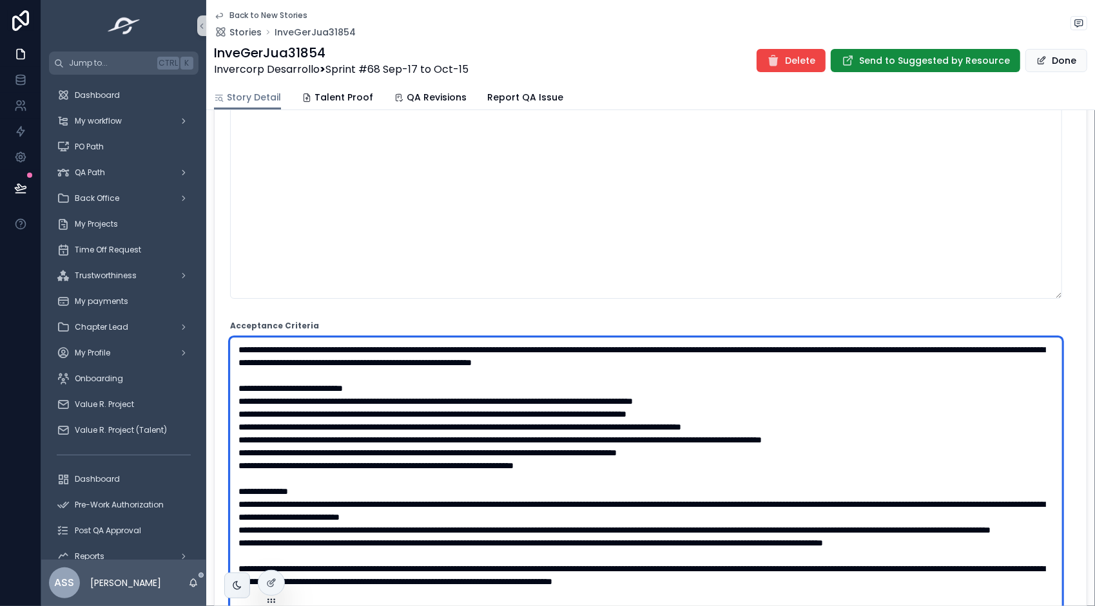
click at [354, 437] on textarea "scrollable content" at bounding box center [646, 537] width 832 height 398
paste textarea "**********"
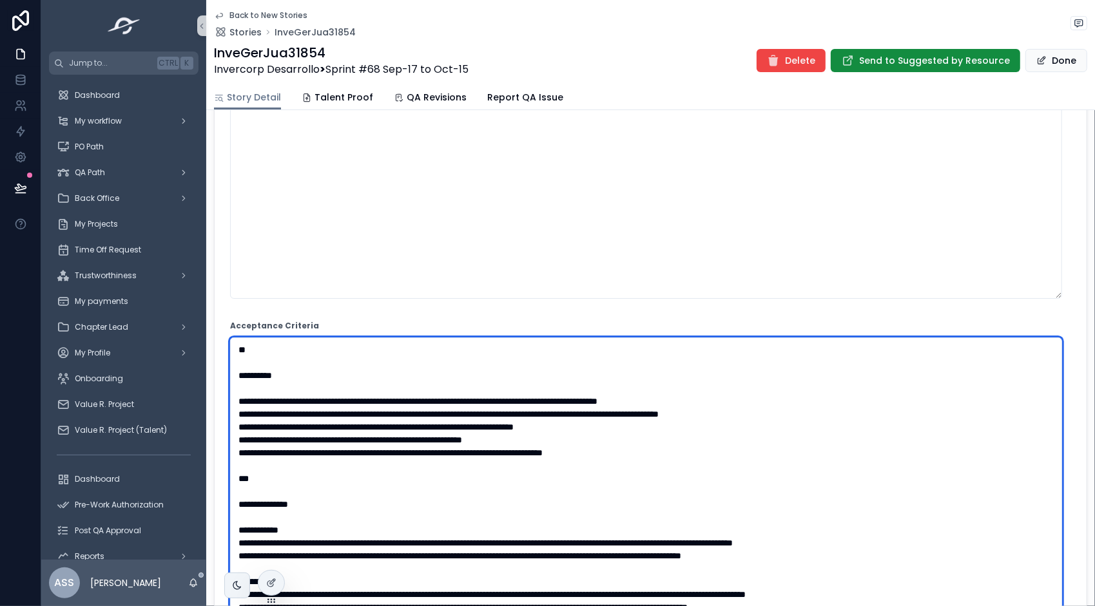
click at [338, 428] on textarea "scrollable content" at bounding box center [646, 537] width 832 height 398
drag, startPoint x: 307, startPoint y: 389, endPoint x: 299, endPoint y: 396, distance: 10.1
click at [299, 396] on textarea "scrollable content" at bounding box center [646, 537] width 832 height 398
click at [282, 365] on textarea "scrollable content" at bounding box center [646, 537] width 832 height 398
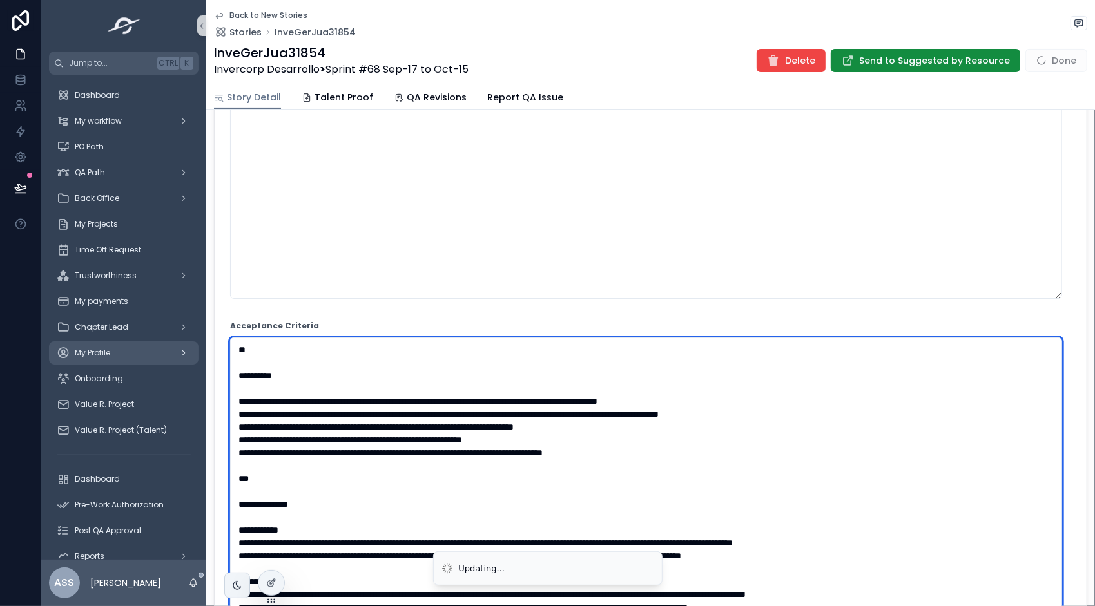
drag, startPoint x: 262, startPoint y: 356, endPoint x: 169, endPoint y: 345, distance: 93.5
click at [169, 345] on div "Jump to... Ctrl K Dashboard My workflow PO Path QA Path Back Office My Projects…" at bounding box center [568, 303] width 1054 height 606
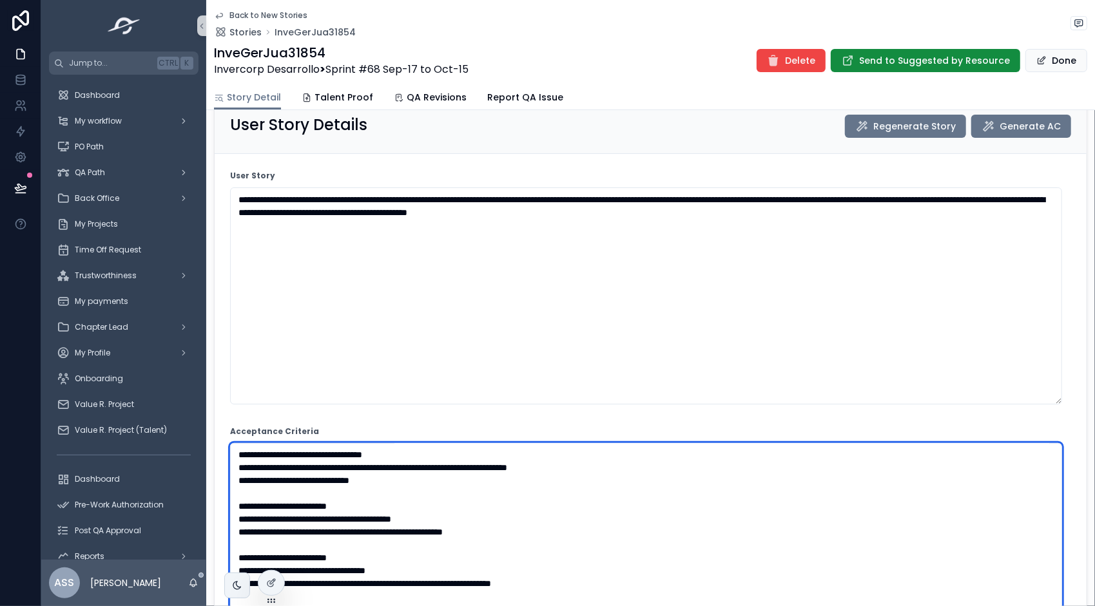
scroll to position [0, 0]
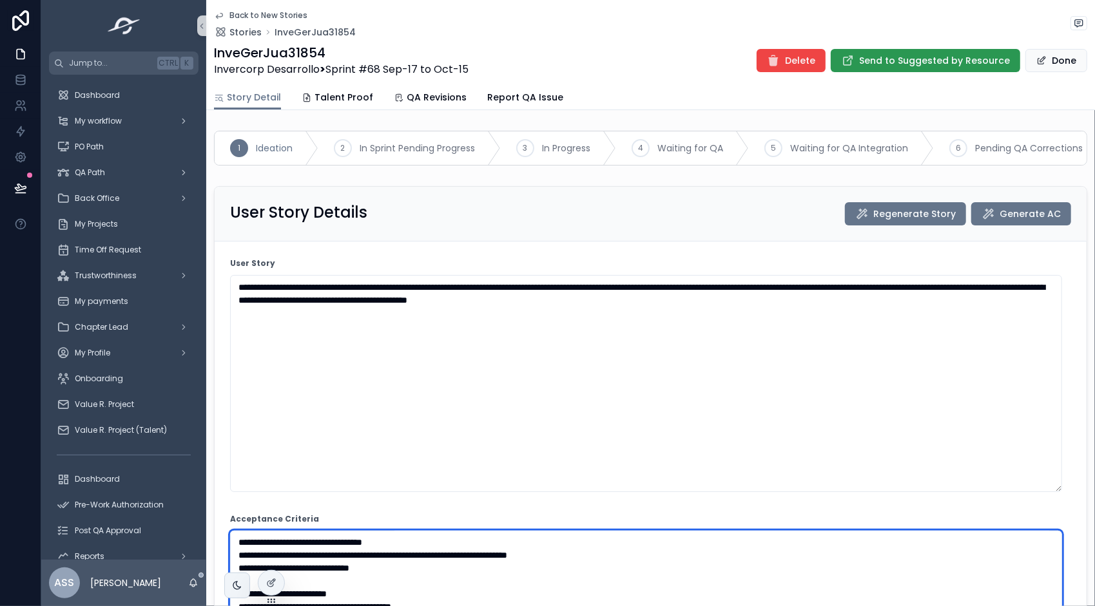
type textarea "**********"
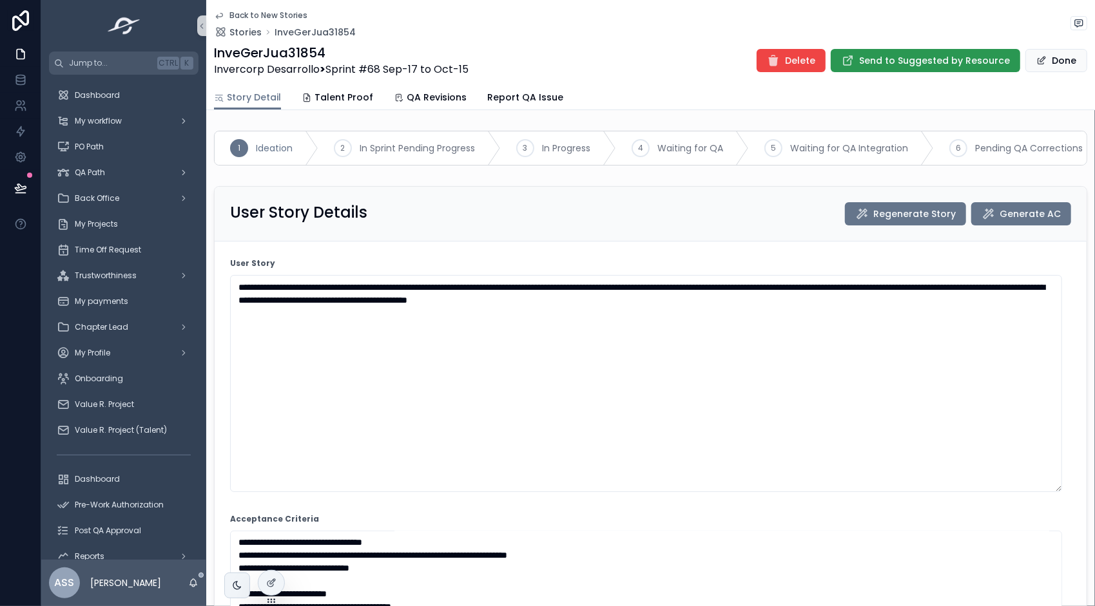
click at [963, 53] on button "Send to Suggested by Resource" at bounding box center [925, 60] width 189 height 23
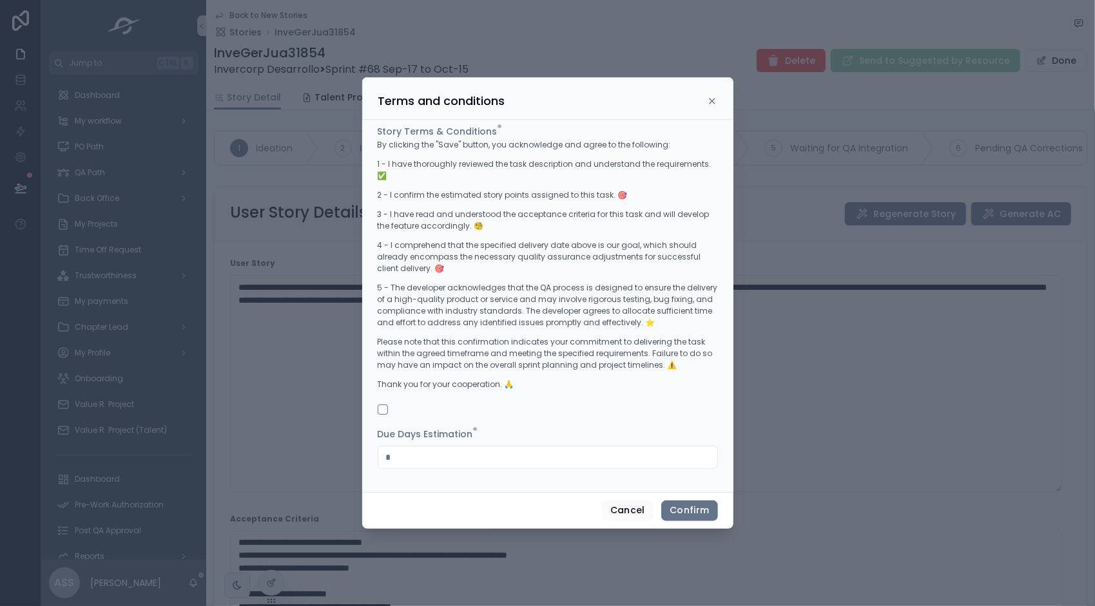
click at [420, 458] on input "*" at bounding box center [547, 458] width 339 height 18
drag, startPoint x: 424, startPoint y: 461, endPoint x: 320, endPoint y: 454, distance: 104.6
click at [320, 454] on div "Terms and conditions Story Terms & Conditions * By clicking the "Save" button, …" at bounding box center [547, 303] width 1095 height 606
type input "*"
click at [491, 510] on div "Cancel Confirm" at bounding box center [547, 510] width 371 height 37
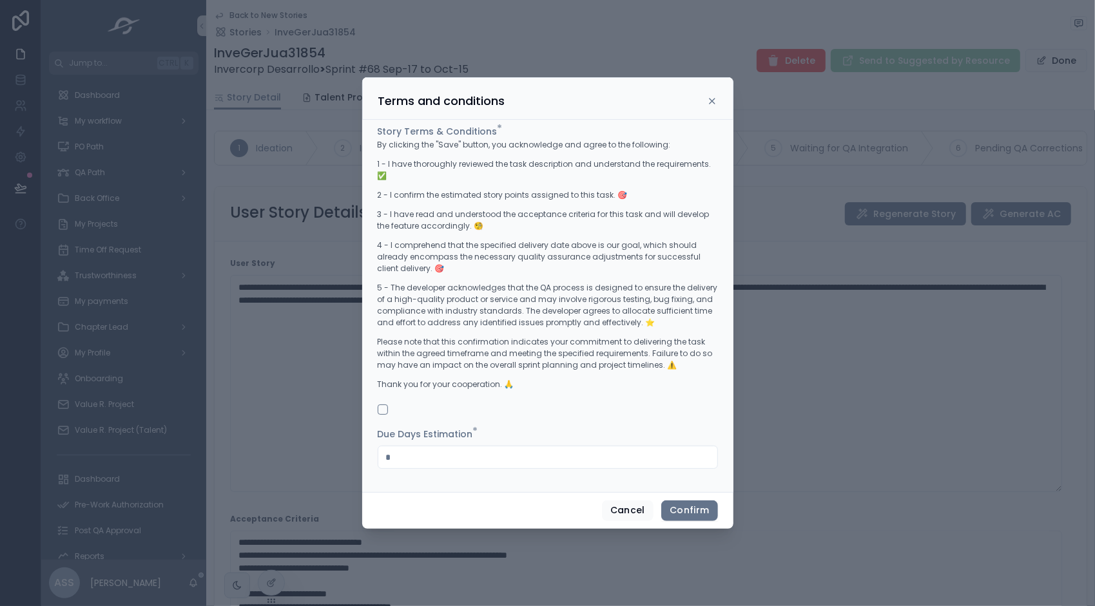
drag, startPoint x: 434, startPoint y: 456, endPoint x: 362, endPoint y: 443, distance: 73.2
click at [362, 443] on div "Story Terms & Conditions * By clicking the "Save" button, you acknowledge and a…" at bounding box center [547, 306] width 371 height 373
click at [463, 481] on form "Story Terms & Conditions * By clicking the "Save" button, you acknowledge and a…" at bounding box center [548, 303] width 340 height 357
click at [391, 405] on div at bounding box center [548, 410] width 340 height 10
click at [384, 405] on button "button" at bounding box center [383, 410] width 10 height 10
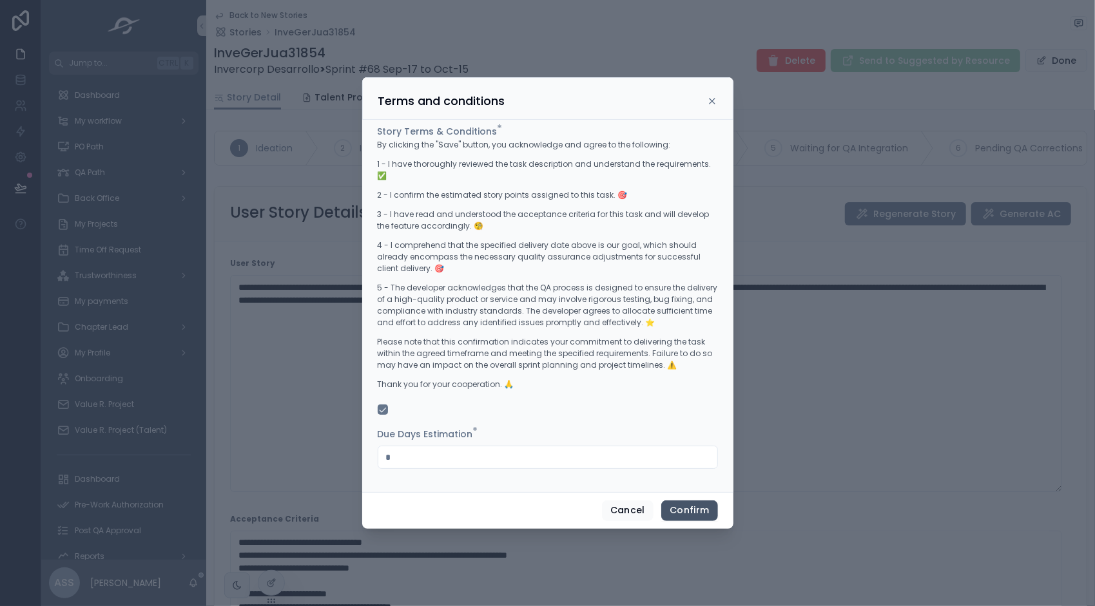
click at [701, 503] on button "Confirm" at bounding box center [689, 511] width 56 height 21
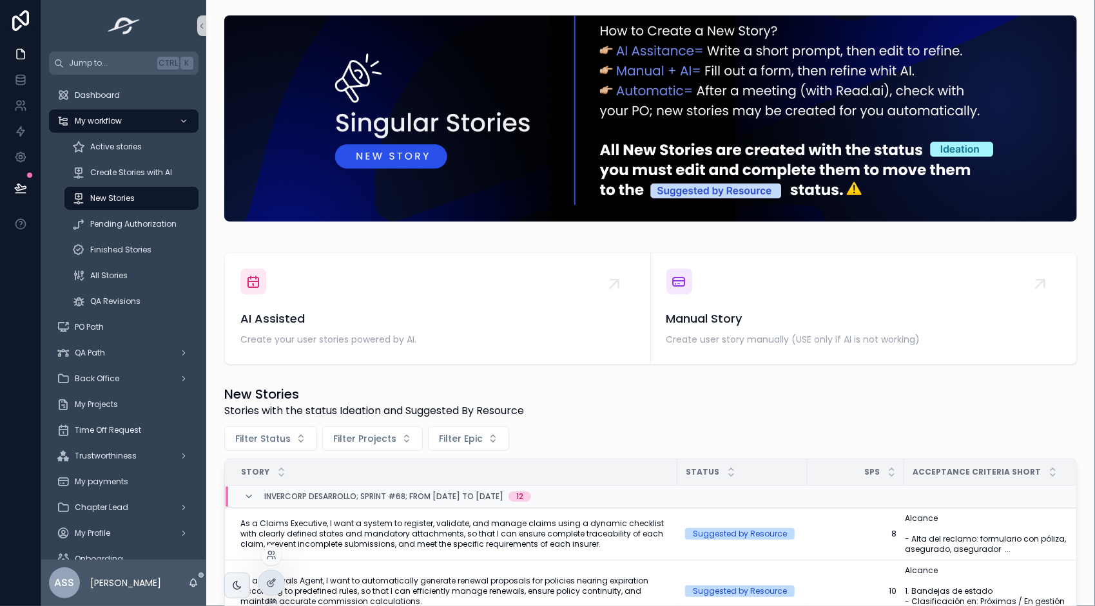
click at [278, 557] on div at bounding box center [271, 555] width 21 height 21
click at [271, 554] on icon at bounding box center [269, 553] width 3 height 3
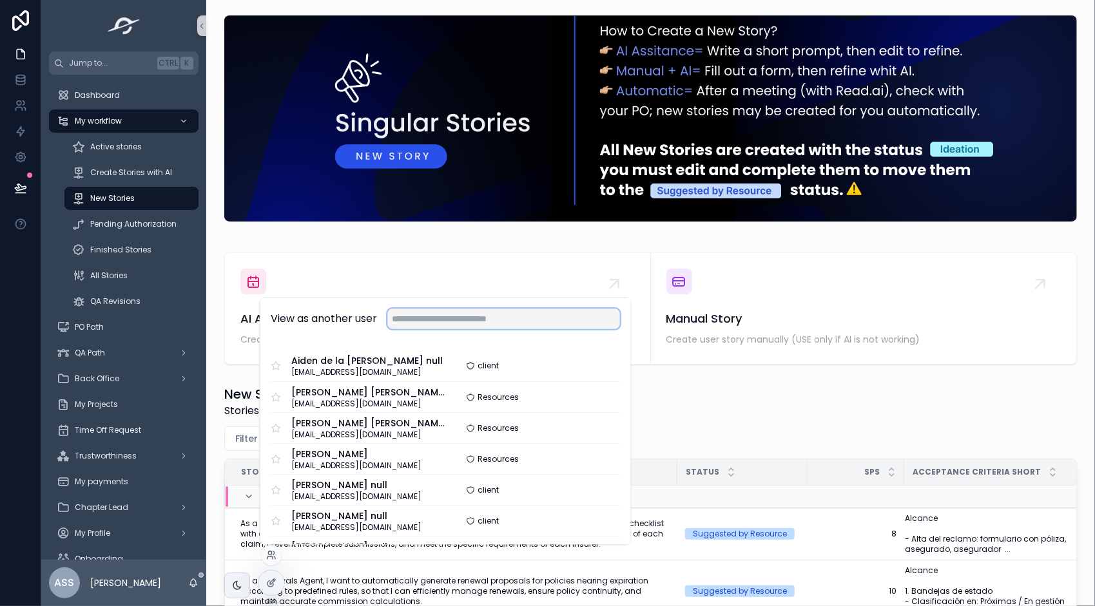
click at [480, 318] on input "text" at bounding box center [503, 319] width 233 height 21
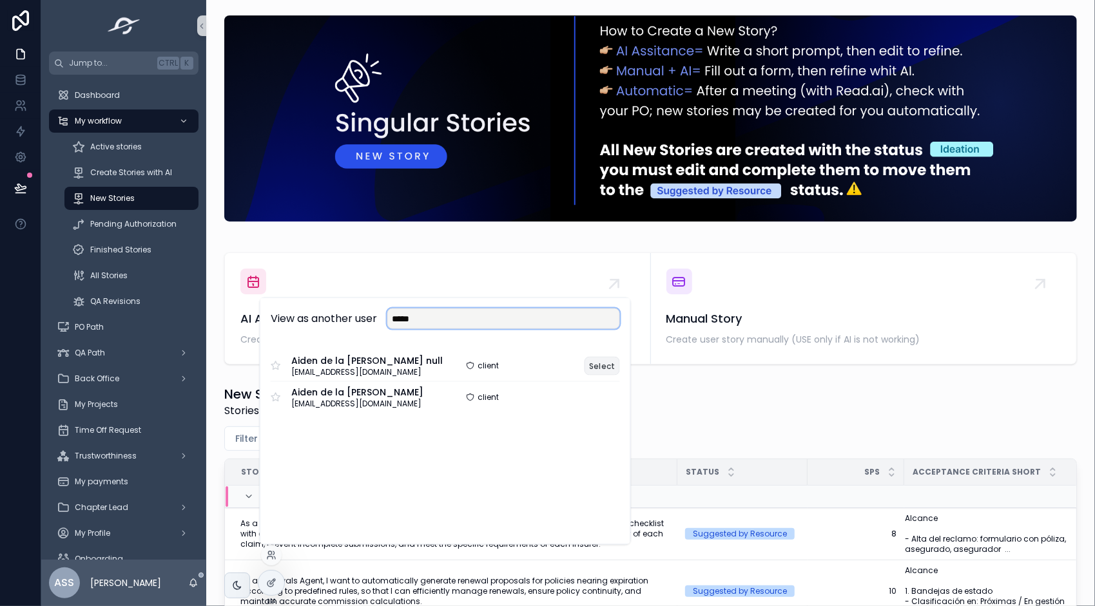
type input "*****"
click at [602, 364] on button "Select" at bounding box center [602, 365] width 35 height 19
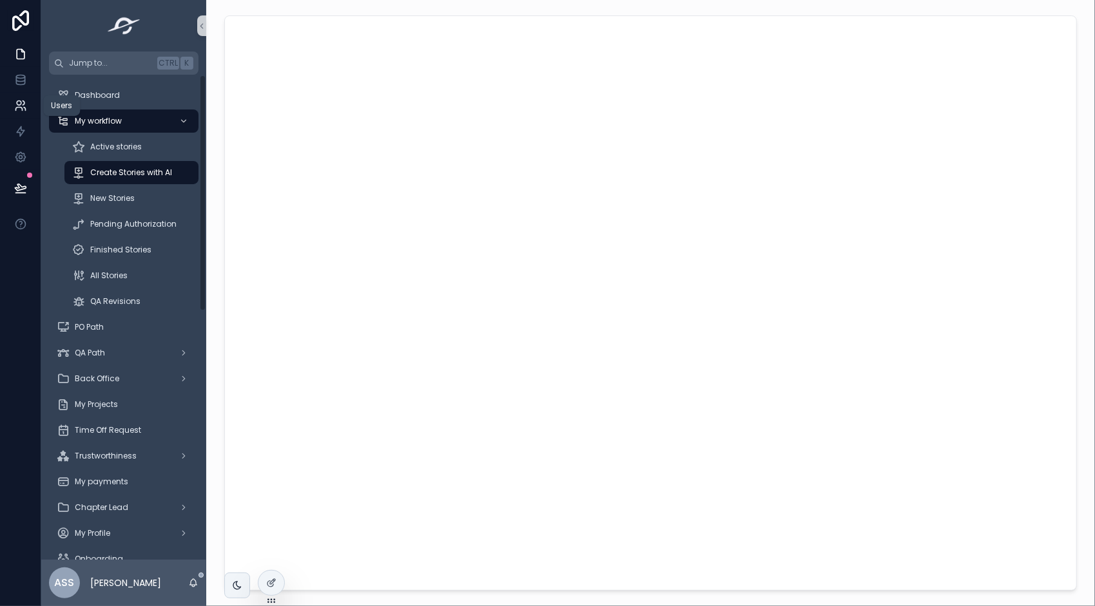
click at [23, 102] on icon at bounding box center [20, 105] width 13 height 13
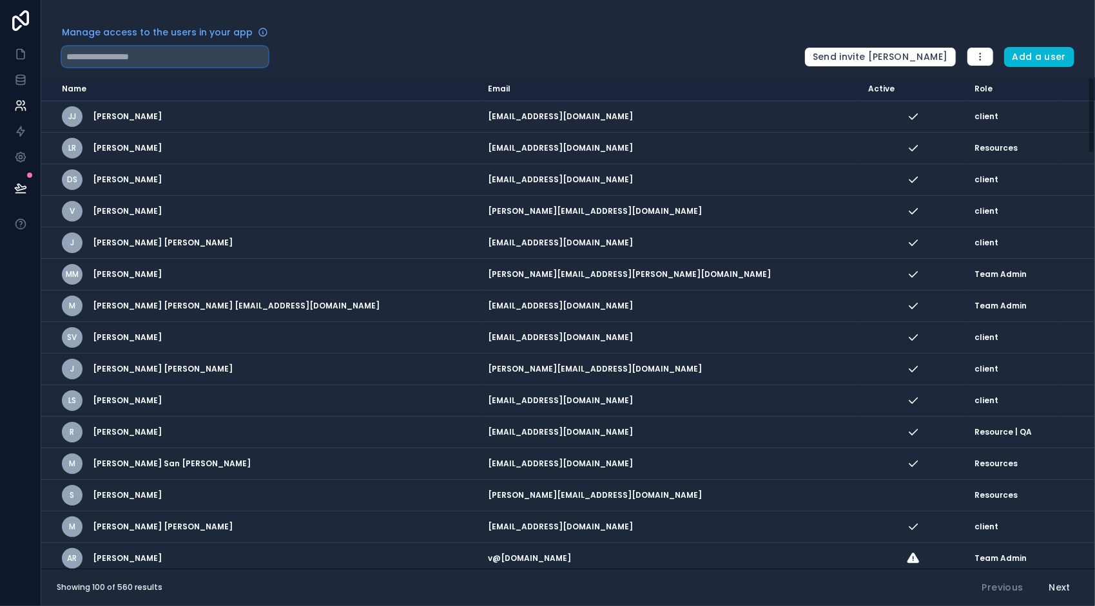
click at [151, 55] on input "text" at bounding box center [165, 56] width 206 height 21
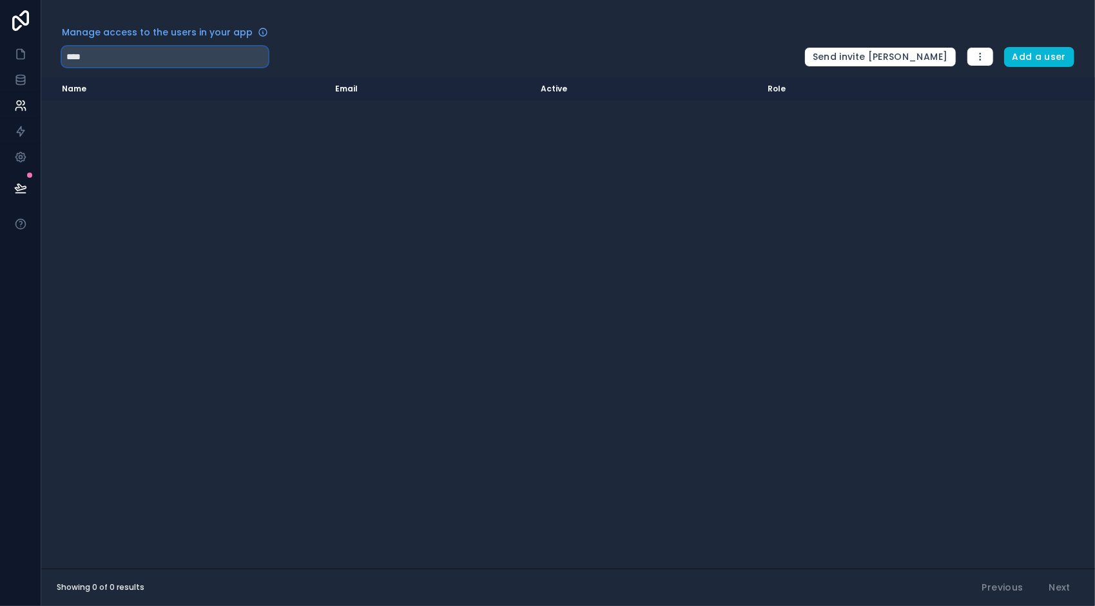
type input "****"
click at [341, 218] on div "Name Email Active Role [DOMAIN_NAME]" at bounding box center [568, 323] width 1054 height 492
drag, startPoint x: 126, startPoint y: 53, endPoint x: 0, endPoint y: 53, distance: 126.3
click at [0, 53] on html "App Manage access to the users in your app **** Send invite reminders Add a use…" at bounding box center [547, 303] width 1095 height 606
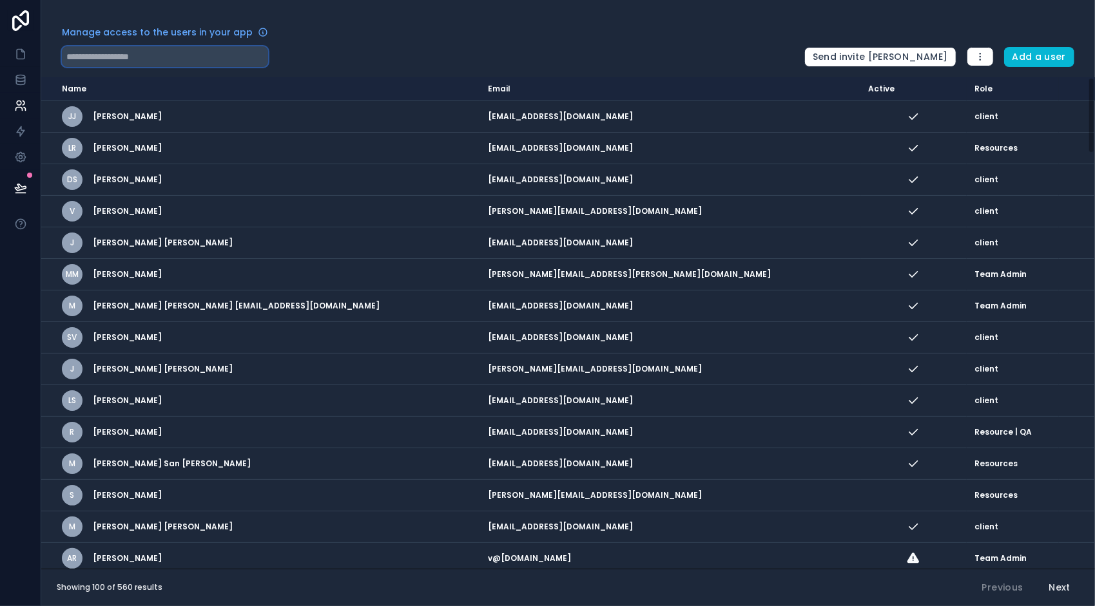
click at [157, 64] on input "text" at bounding box center [165, 56] width 206 height 21
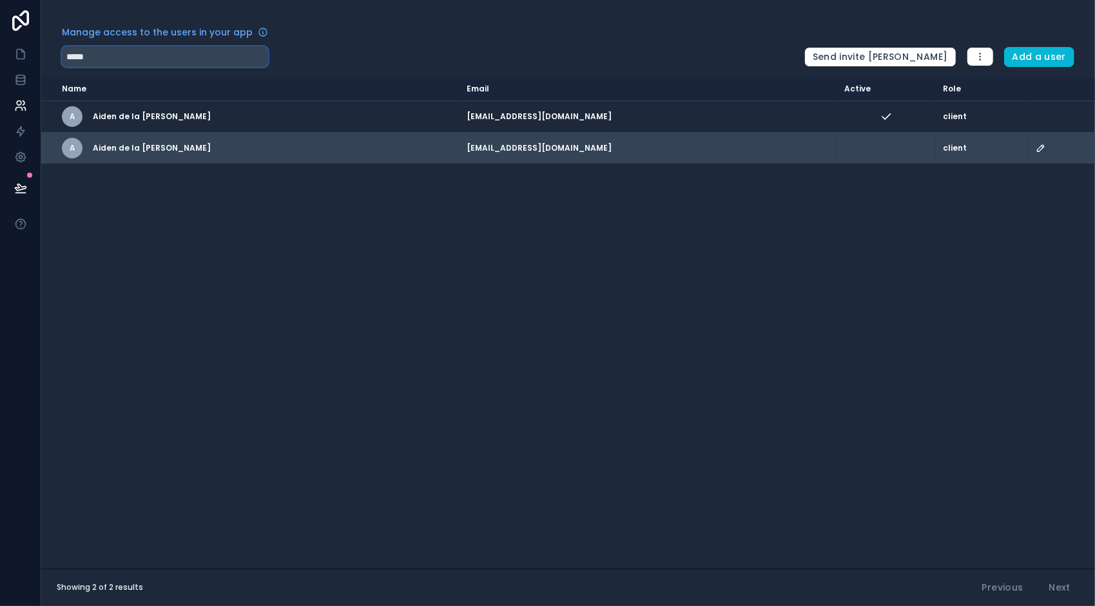
type input "*****"
click at [1042, 146] on icon "scrollable content" at bounding box center [1043, 147] width 2 height 2
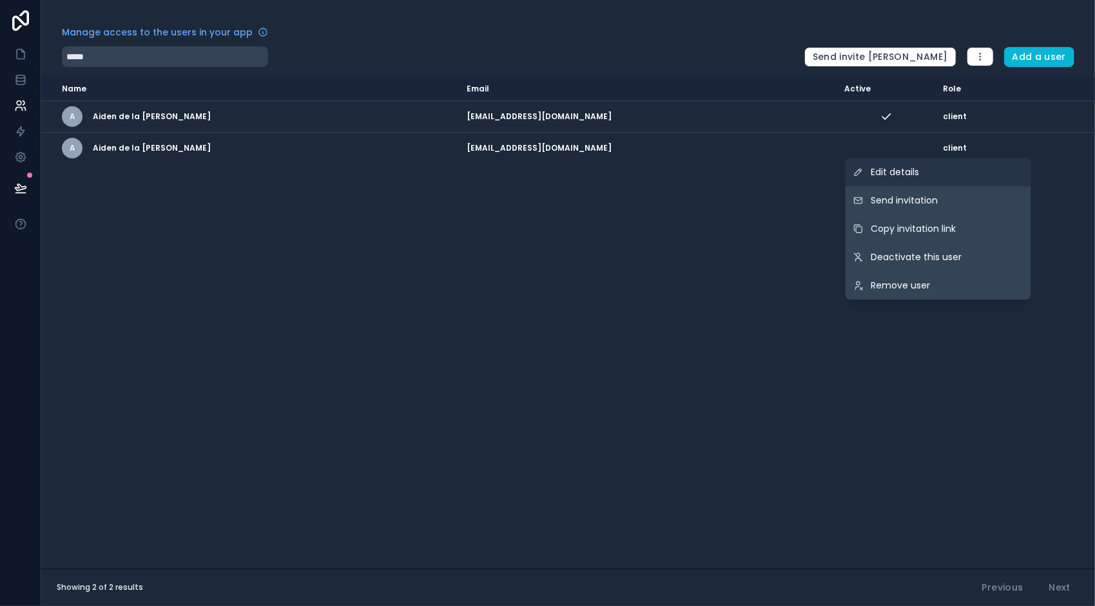
click at [876, 174] on span "Edit details" at bounding box center [895, 172] width 48 height 13
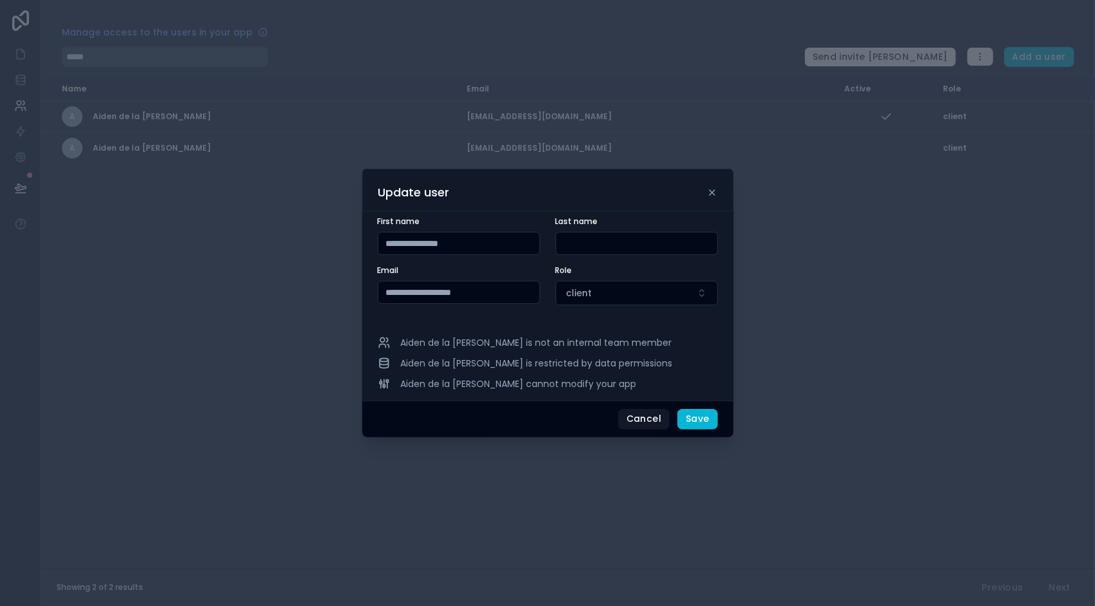
click at [599, 241] on input "text" at bounding box center [636, 244] width 161 height 18
click at [872, 237] on div at bounding box center [547, 303] width 1095 height 606
click at [653, 418] on button "Cancel" at bounding box center [644, 419] width 52 height 21
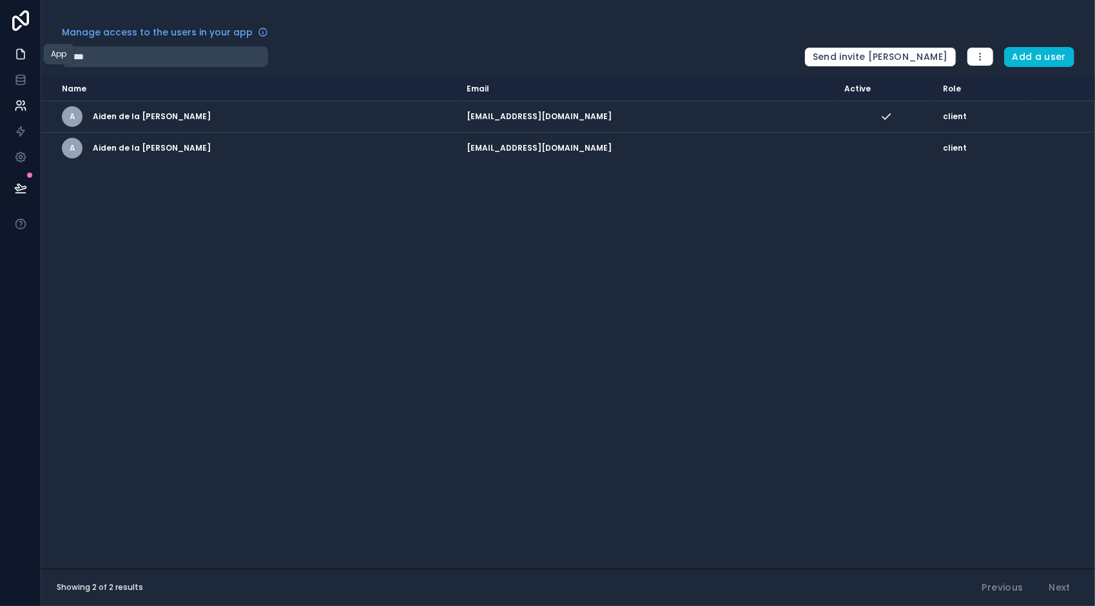
click at [13, 54] on link at bounding box center [20, 54] width 41 height 26
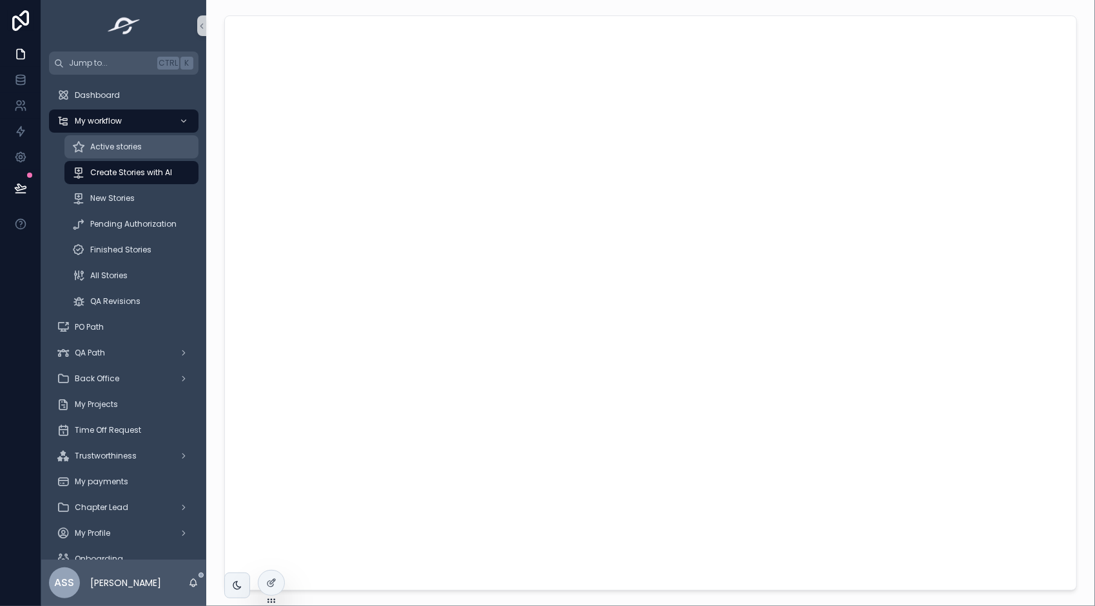
click at [121, 149] on span "Active stories" at bounding box center [116, 147] width 52 height 10
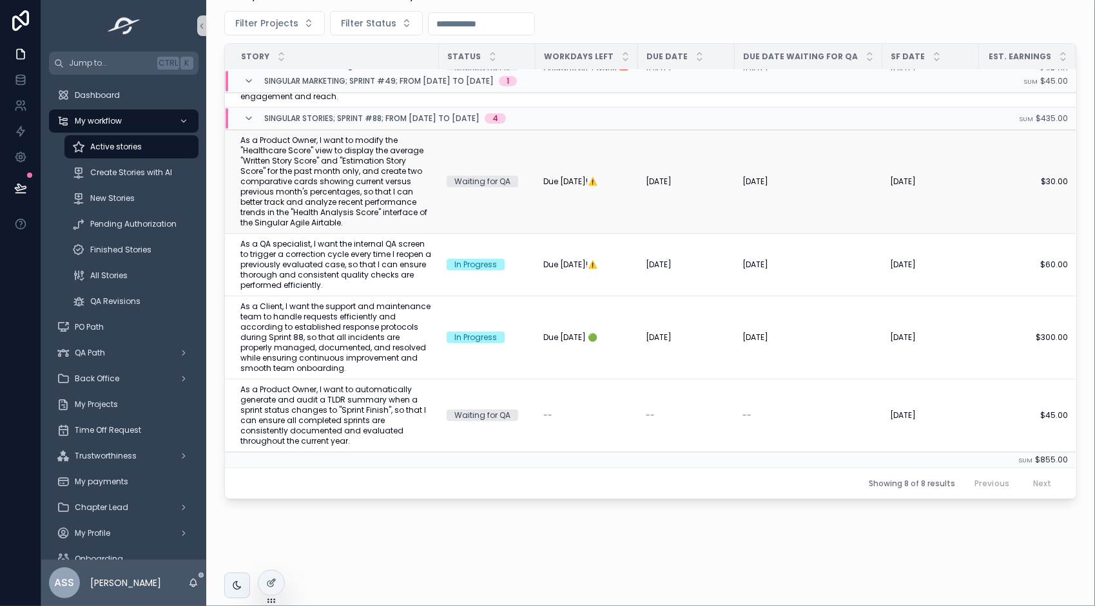
scroll to position [338, 0]
click at [353, 258] on span "As a QA specialist, I want the internal QA screen to trigger a correction cycle…" at bounding box center [335, 264] width 191 height 52
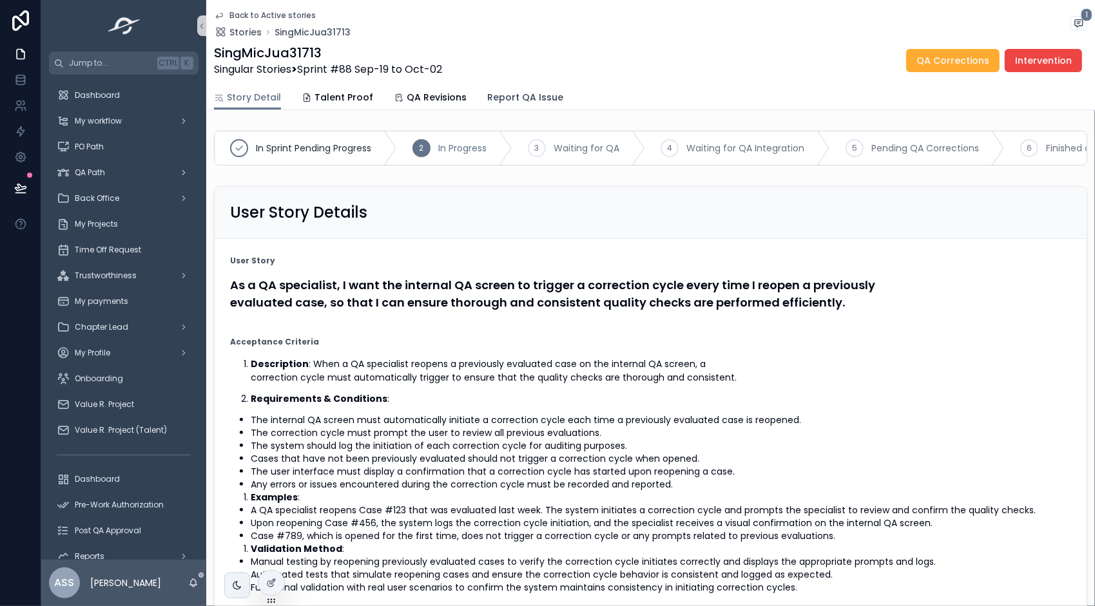
click at [523, 90] on link "Report QA Issue" at bounding box center [525, 99] width 76 height 26
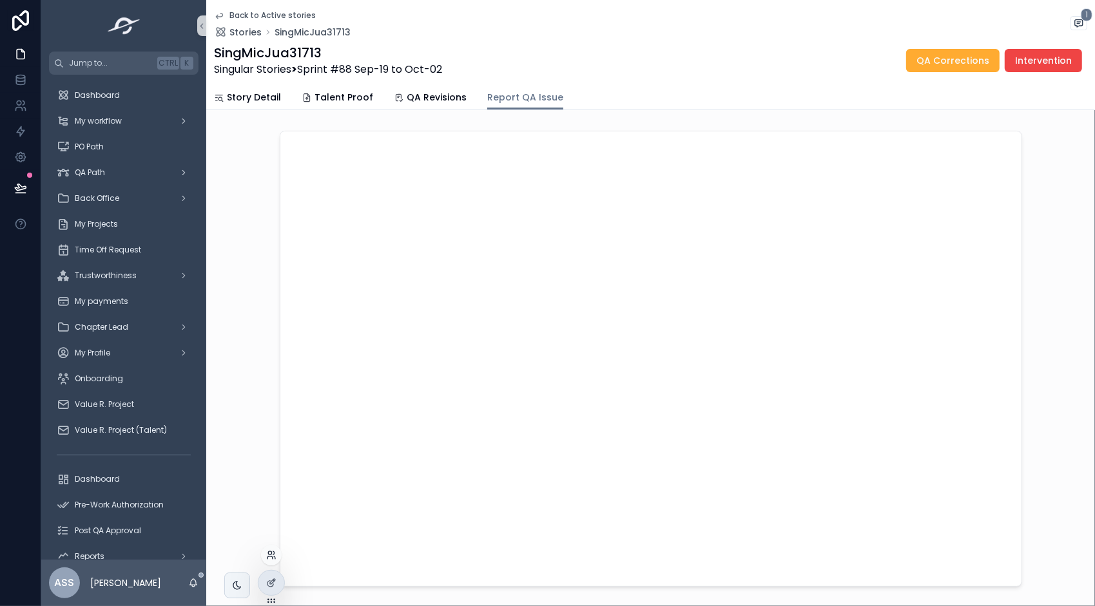
click at [273, 559] on icon at bounding box center [271, 555] width 10 height 10
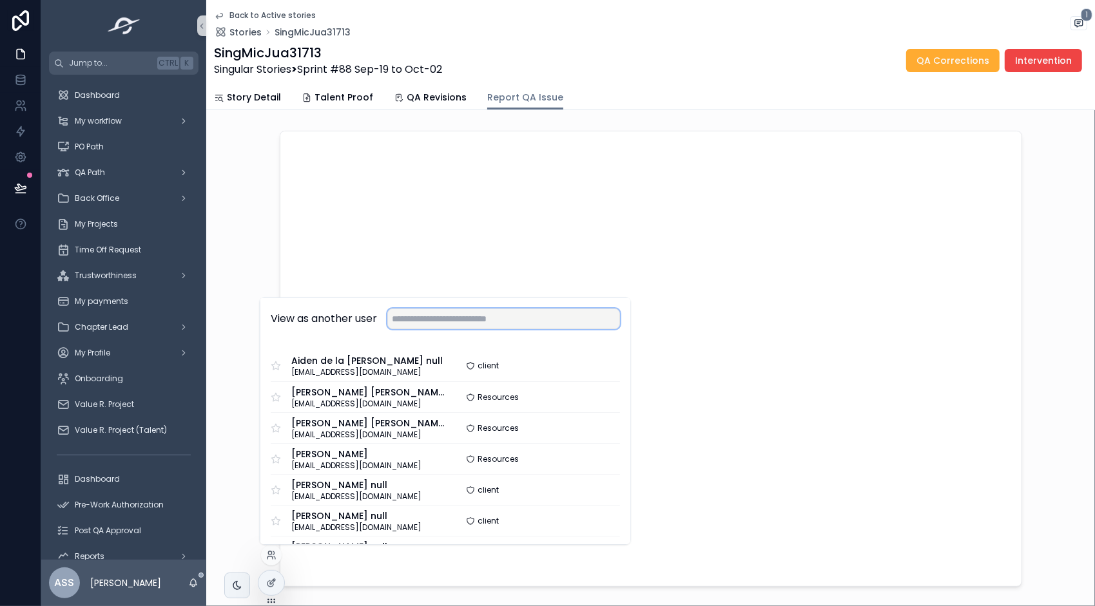
click at [487, 321] on input "text" at bounding box center [503, 319] width 233 height 21
type input "****"
click at [608, 434] on button "Select" at bounding box center [602, 428] width 35 height 19
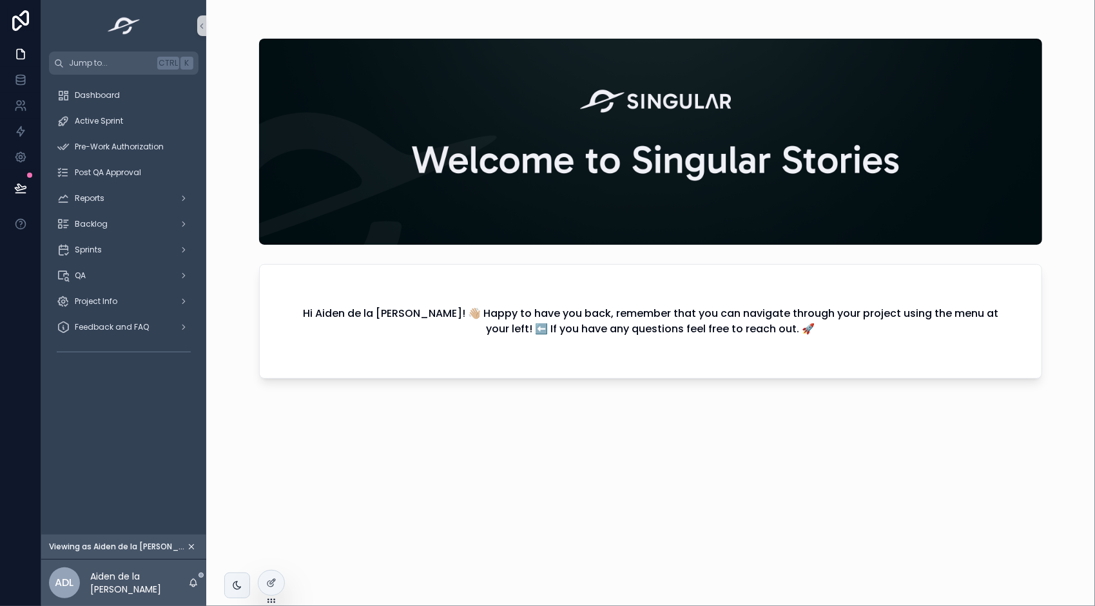
click at [706, 382] on div "Hi Aiden de la [PERSON_NAME]! 👋🏼 Happy to have you back, remember that you can …" at bounding box center [650, 311] width 783 height 560
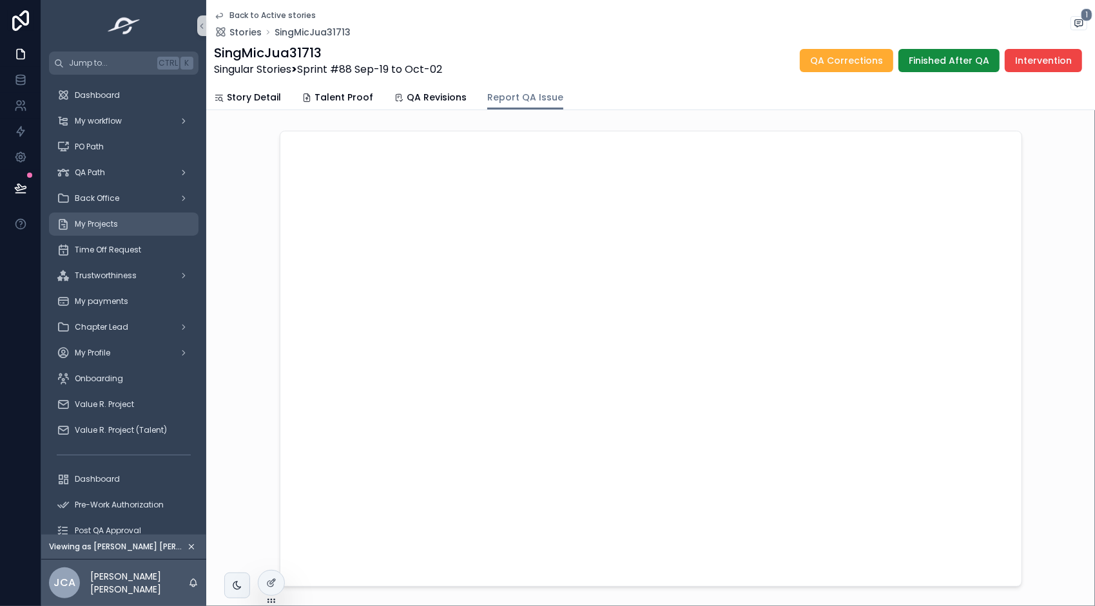
click at [121, 226] on div "My Projects" at bounding box center [124, 224] width 134 height 21
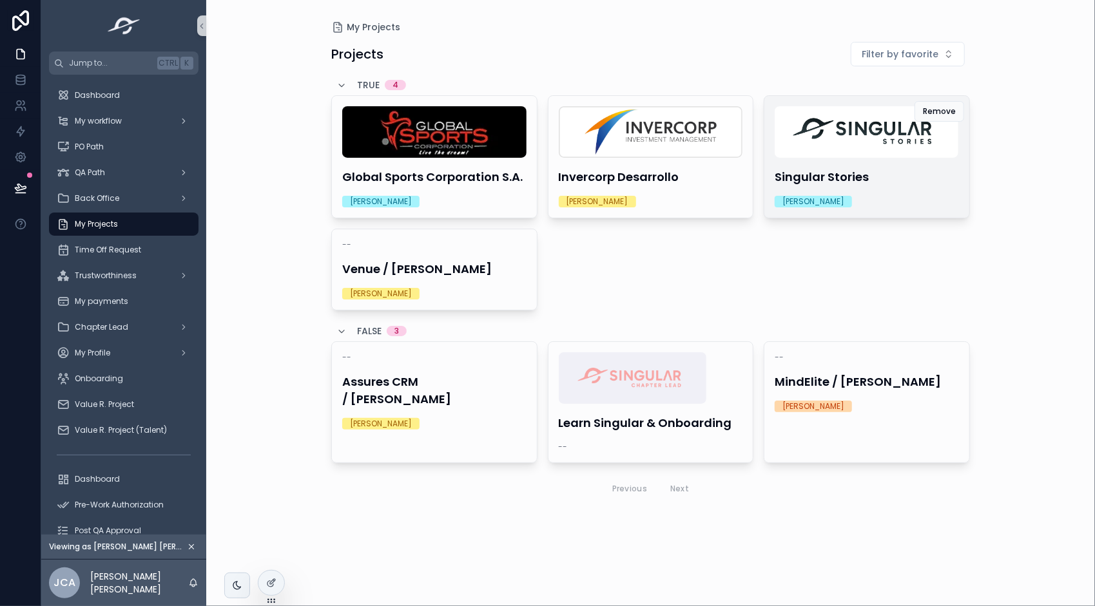
click at [837, 169] on h4 "Singular Stories" at bounding box center [867, 176] width 184 height 17
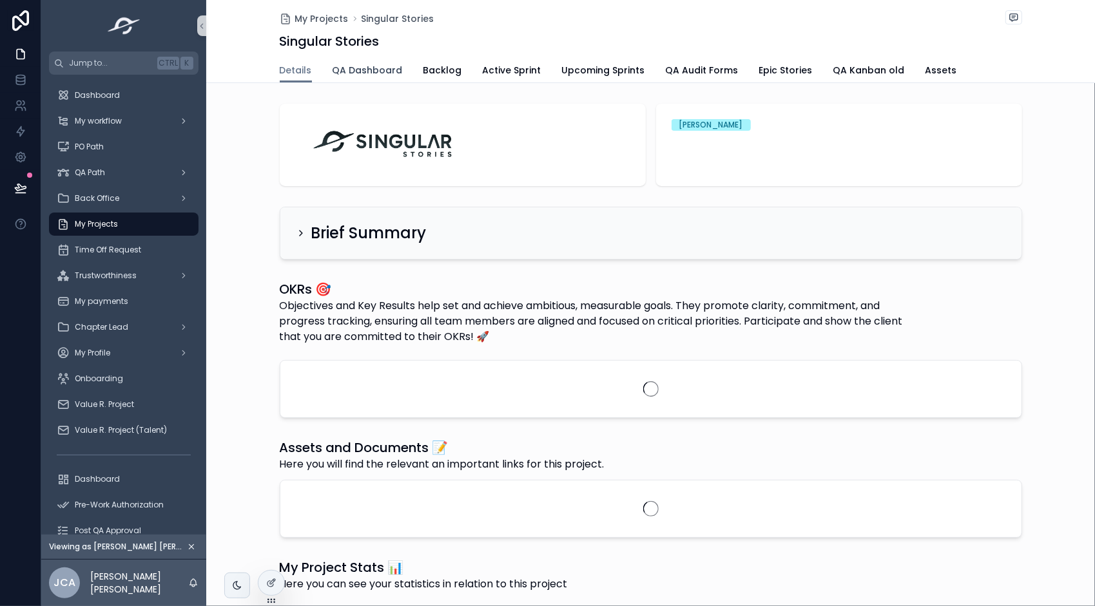
click at [388, 64] on span "QA Dashboard" at bounding box center [368, 70] width 70 height 13
